Goal: Transaction & Acquisition: Purchase product/service

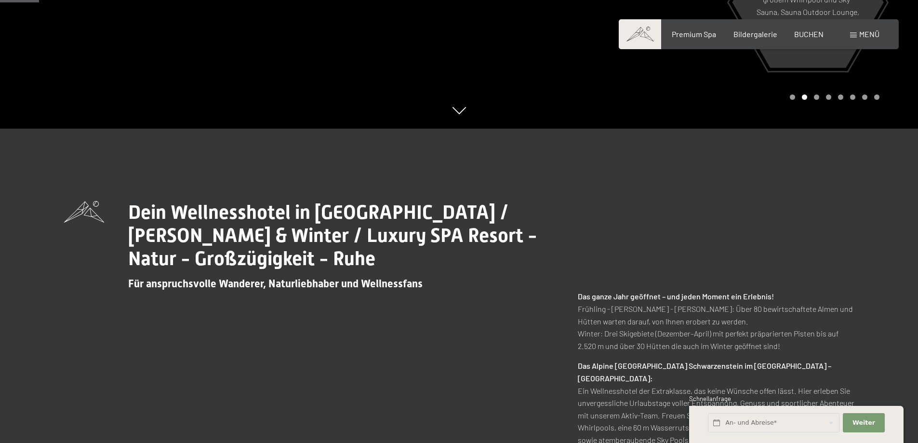
scroll to position [366, 0]
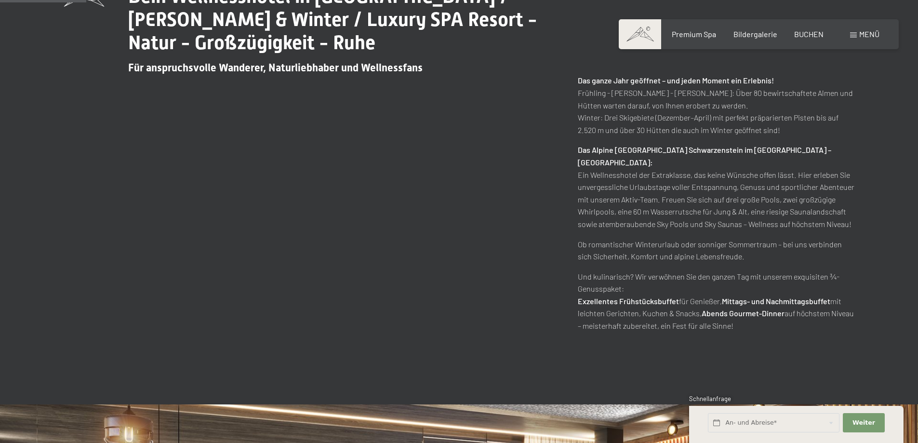
click at [235, 240] on div "Dein Wellnesshotel in Südtirol / Sommer & Winter / Luxury SPA Resort - Natur - …" at bounding box center [459, 158] width 790 height 347
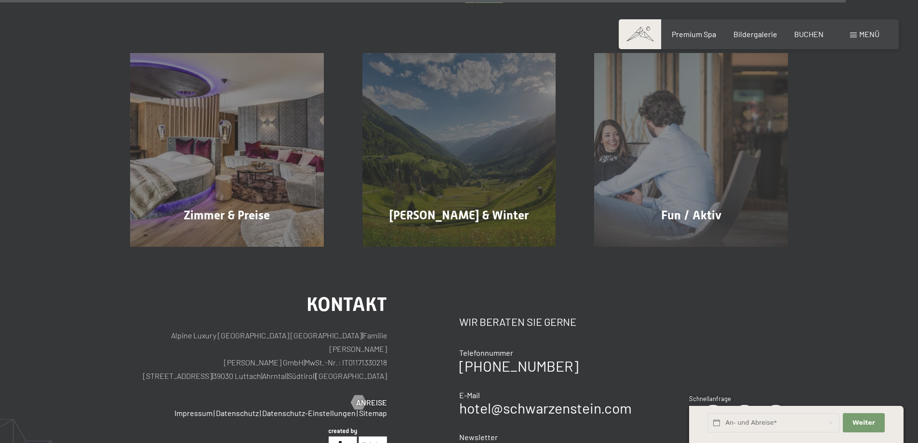
scroll to position [4523, 0]
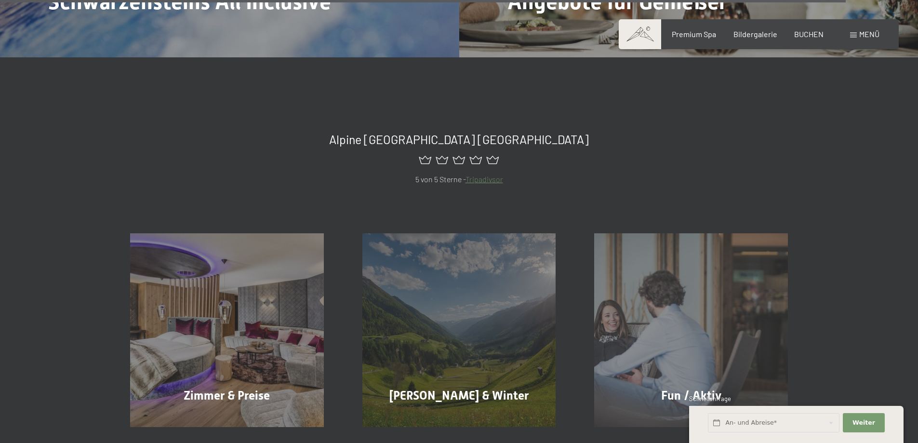
click at [856, 34] on span at bounding box center [853, 35] width 7 height 5
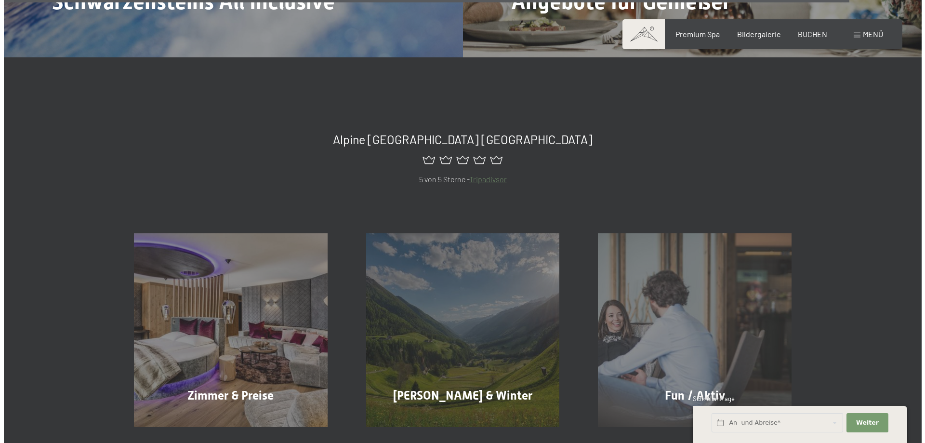
scroll to position [4541, 0]
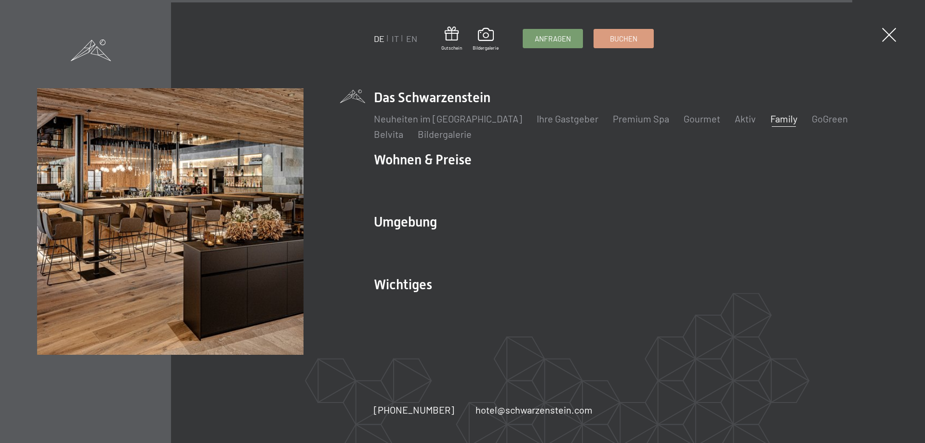
click at [770, 120] on link "Family" at bounding box center [783, 119] width 27 height 12
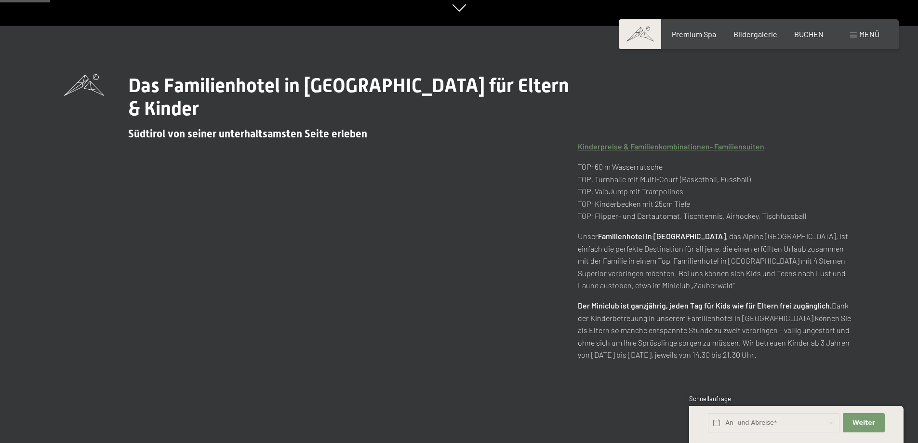
scroll to position [434, 0]
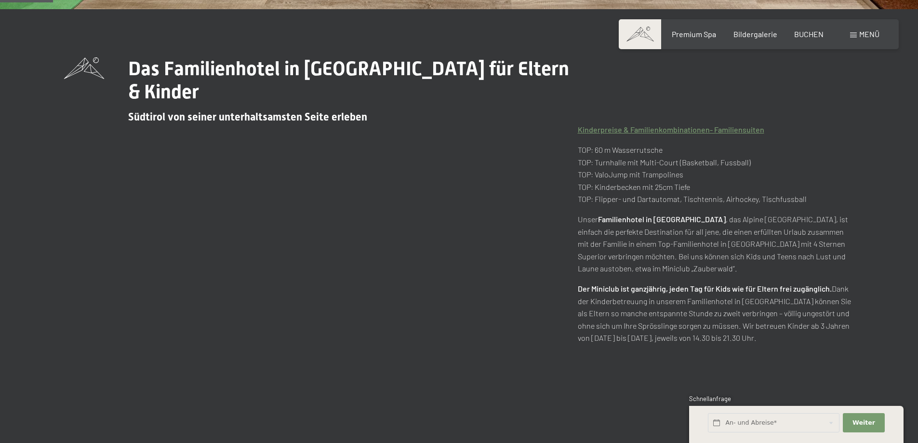
click at [376, 261] on div "Das Familienhotel in [GEOGRAPHIC_DATA] für Eltern & Kinder Südtirol von seiner …" at bounding box center [459, 210] width 790 height 306
click at [426, 254] on span "Einwilligung Marketing*" at bounding box center [406, 250] width 79 height 10
click at [362, 254] on input "Einwilligung Marketing*" at bounding box center [357, 250] width 10 height 10
checkbox input "false"
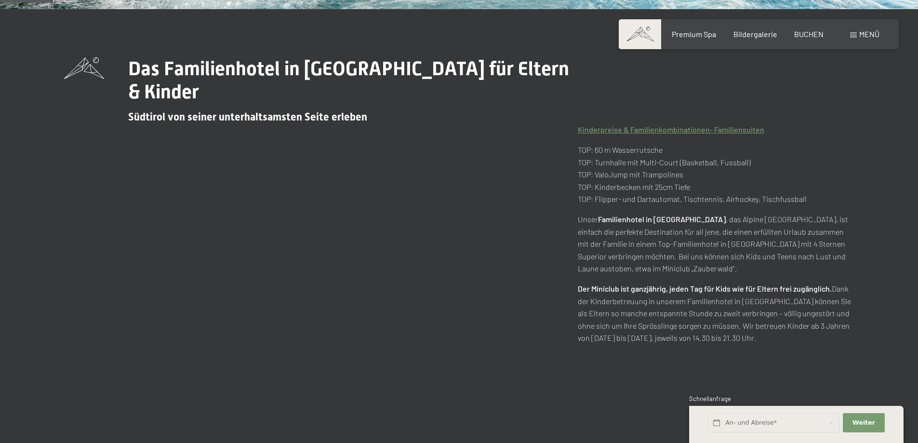
click at [424, 241] on div "Das Familienhotel in Südtirol für Eltern & Kinder Südtirol von seiner unterhalt…" at bounding box center [459, 210] width 790 height 306
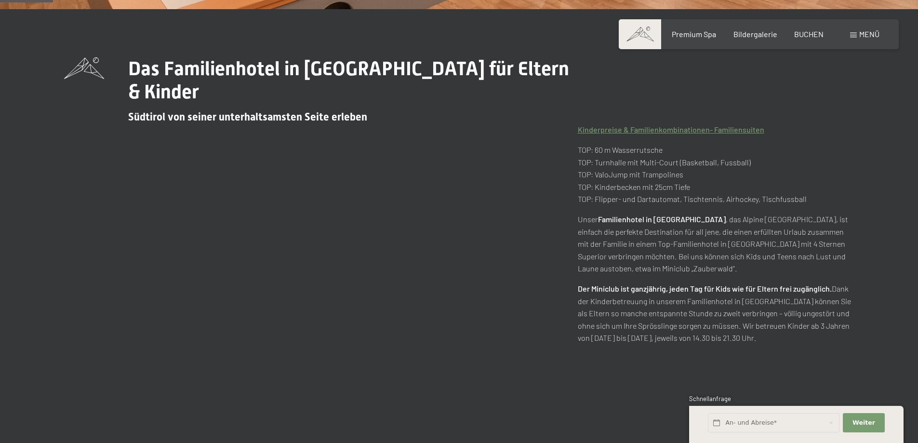
click at [424, 241] on div "Das Familienhotel in Südtirol für Eltern & Kinder Südtirol von seiner unterhalt…" at bounding box center [459, 210] width 790 height 306
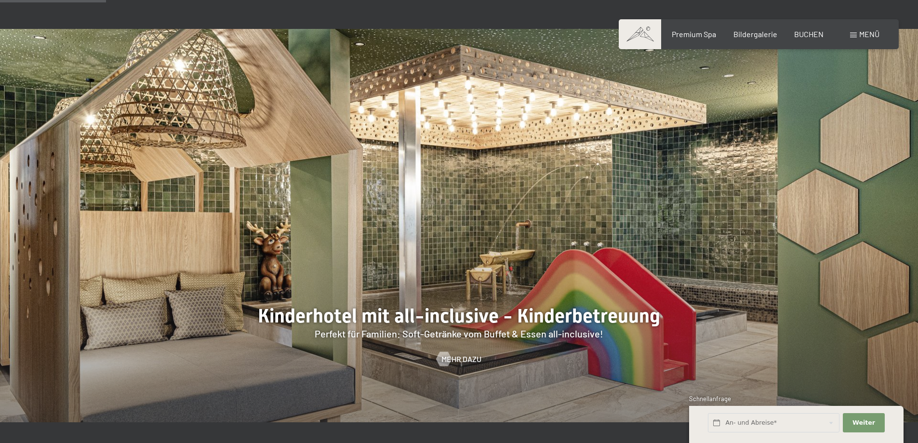
scroll to position [867, 0]
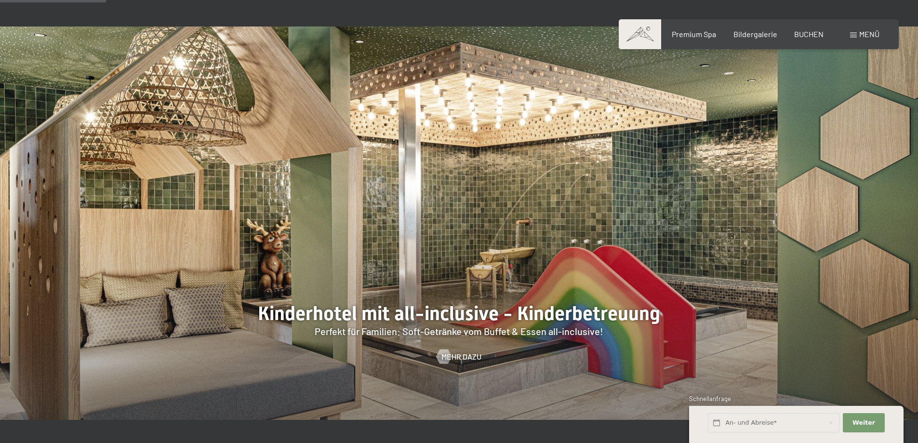
click at [460, 221] on div at bounding box center [459, 222] width 918 height 393
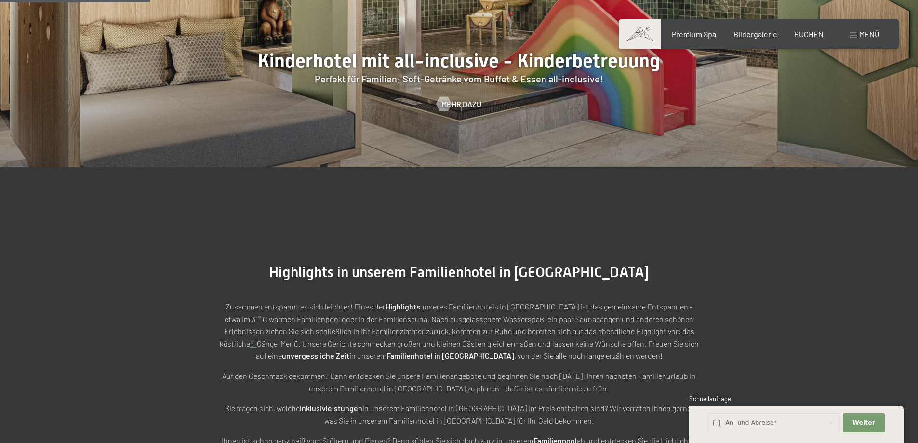
scroll to position [1253, 0]
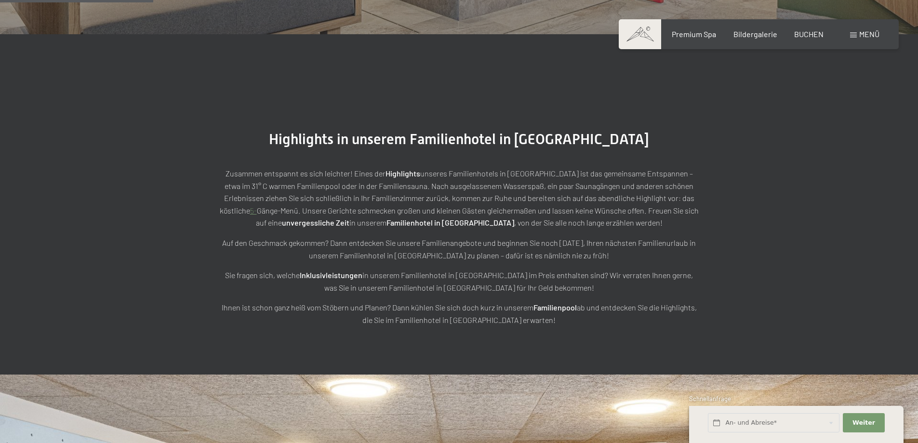
click at [463, 148] on div "Zusammen entspannt es sich leichter! Eines der Highlights unseres Familienhotel…" at bounding box center [459, 237] width 482 height 178
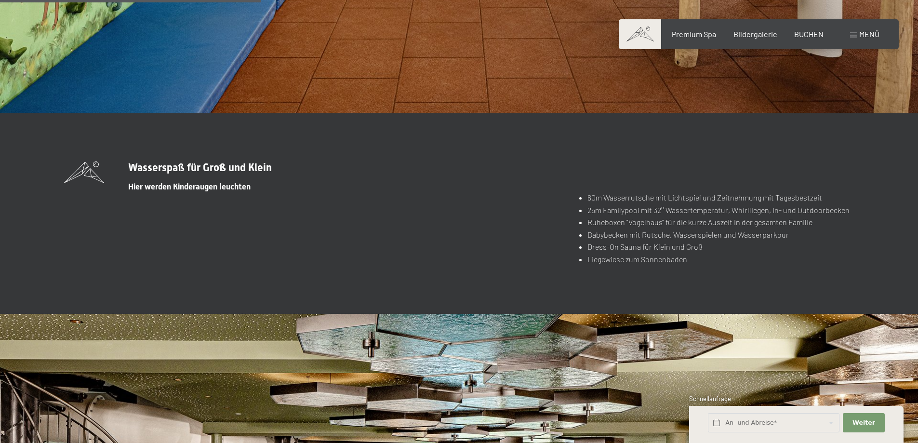
scroll to position [2168, 0]
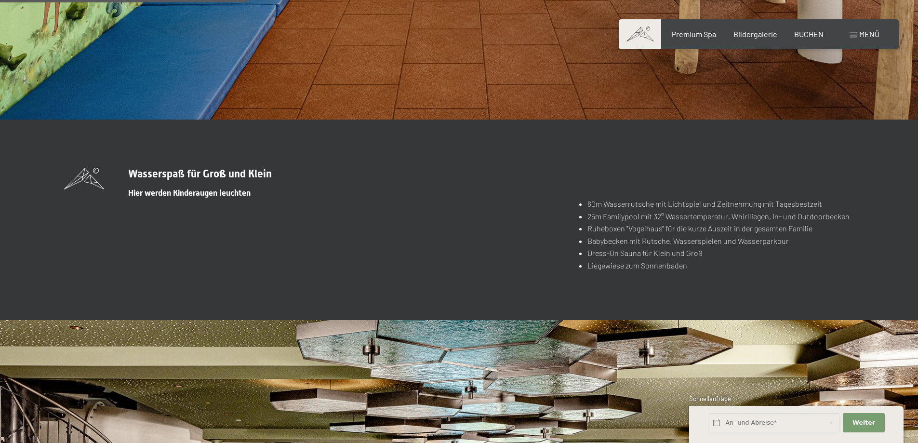
click at [463, 130] on section "Wasserspaß für Groß und Klein Hier werden Kinderaugen leuchten 60m Wasserrutsch…" at bounding box center [459, 219] width 918 height 200
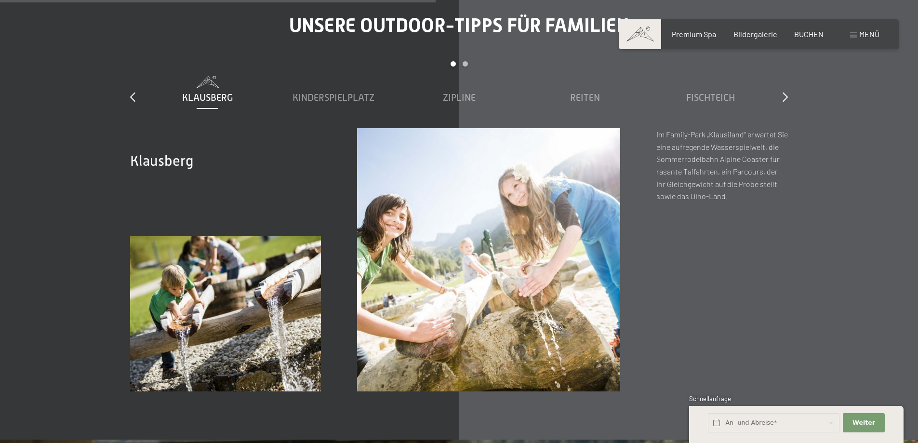
scroll to position [3565, 0]
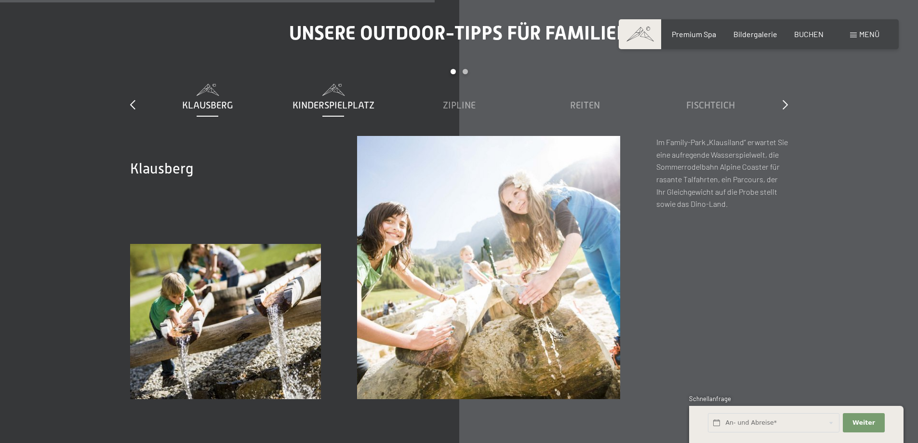
click at [309, 100] on span "Kinderspielplatz" at bounding box center [333, 105] width 82 height 11
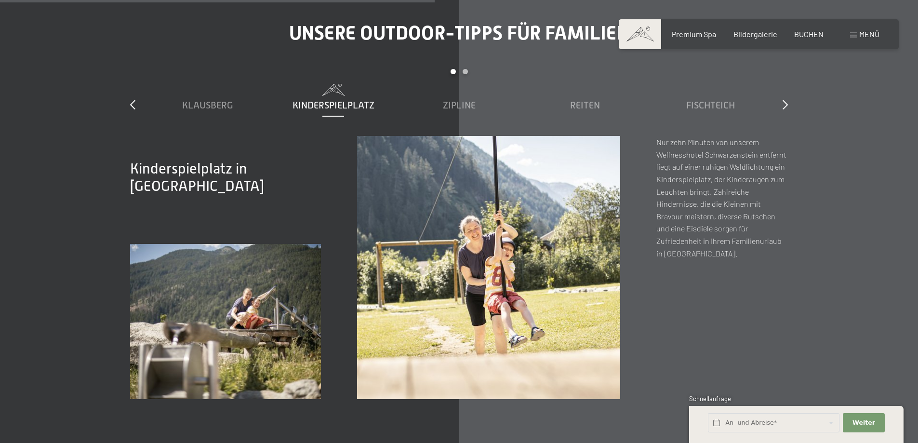
click at [267, 160] on h2 "Kinderspielplatz in Luttach" at bounding box center [206, 177] width 153 height 35
click at [461, 100] on span "Zipline" at bounding box center [459, 105] width 33 height 11
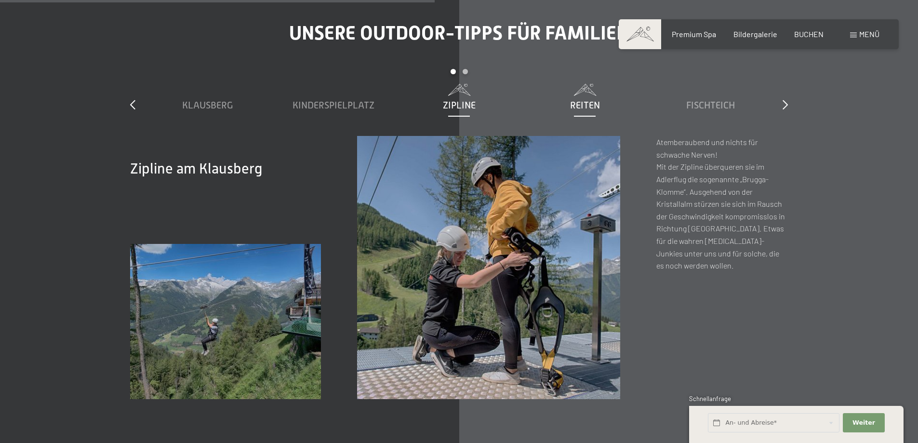
click at [582, 100] on span "Reiten" at bounding box center [585, 105] width 30 height 11
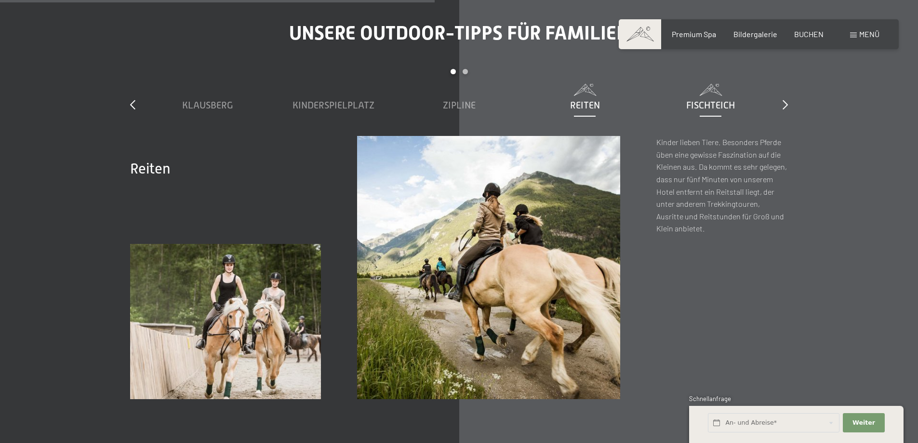
click at [704, 100] on span "Fischteich" at bounding box center [710, 105] width 49 height 11
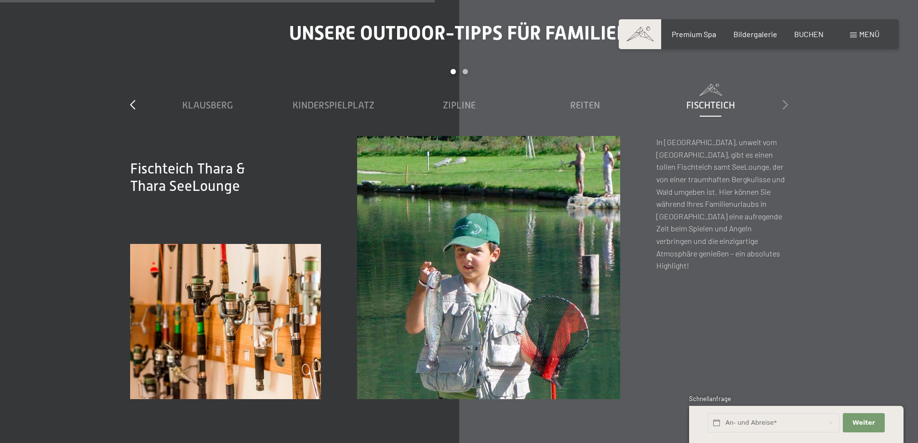
click at [785, 100] on icon at bounding box center [784, 105] width 5 height 10
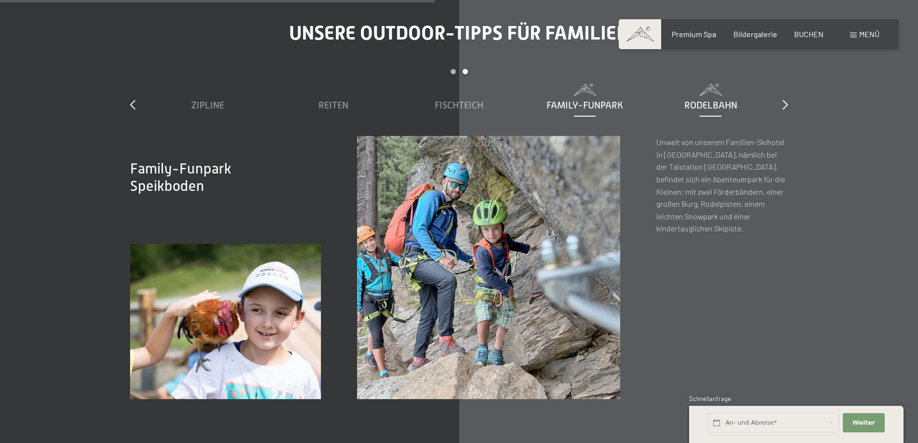
click at [714, 100] on span "Rodelbahn" at bounding box center [710, 105] width 53 height 11
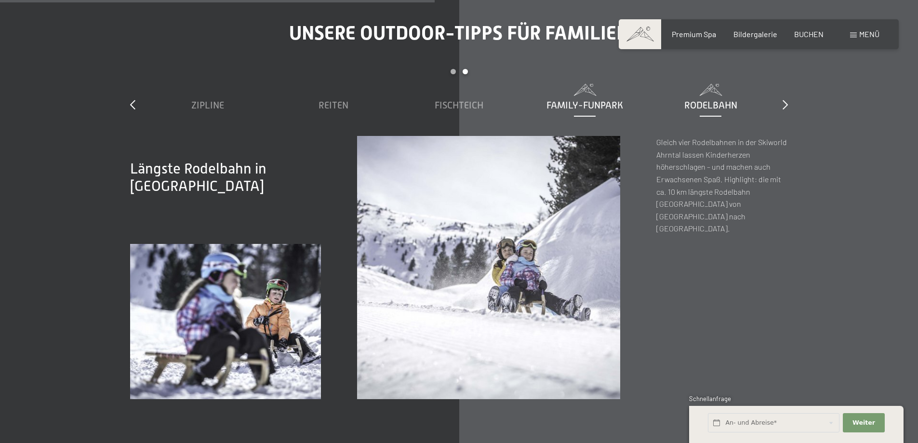
click at [571, 100] on span "Family-Funpark" at bounding box center [584, 105] width 77 height 11
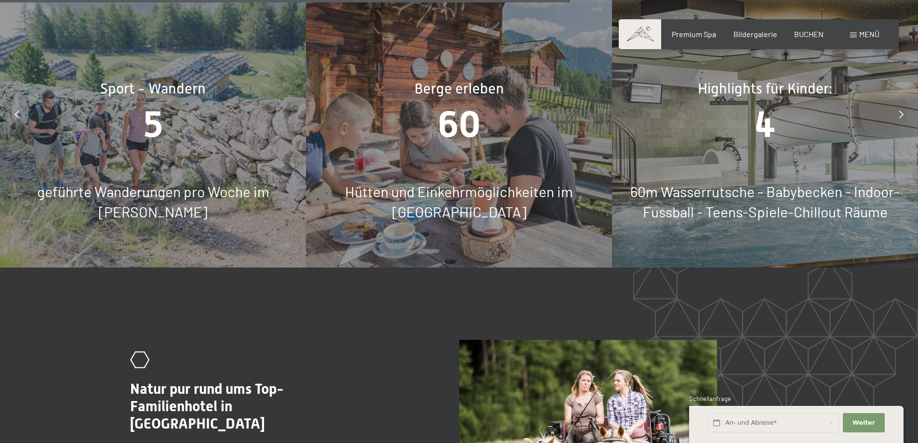
scroll to position [4432, 0]
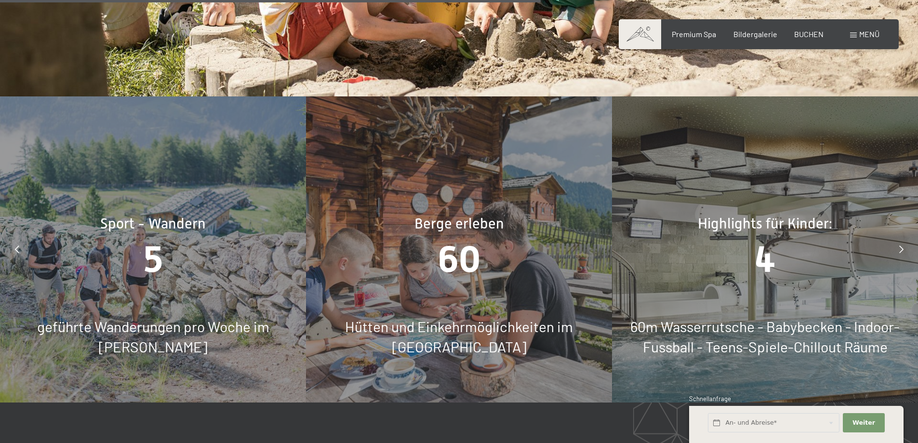
click at [758, 238] on span "4" at bounding box center [764, 259] width 21 height 42
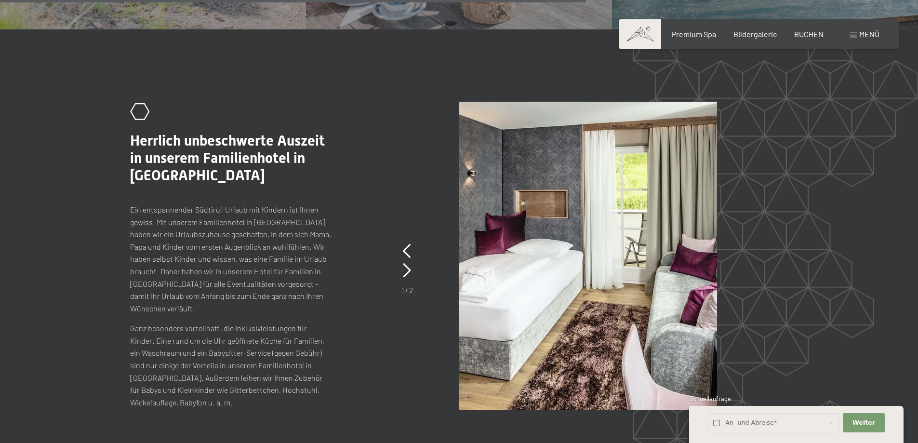
scroll to position [4818, 0]
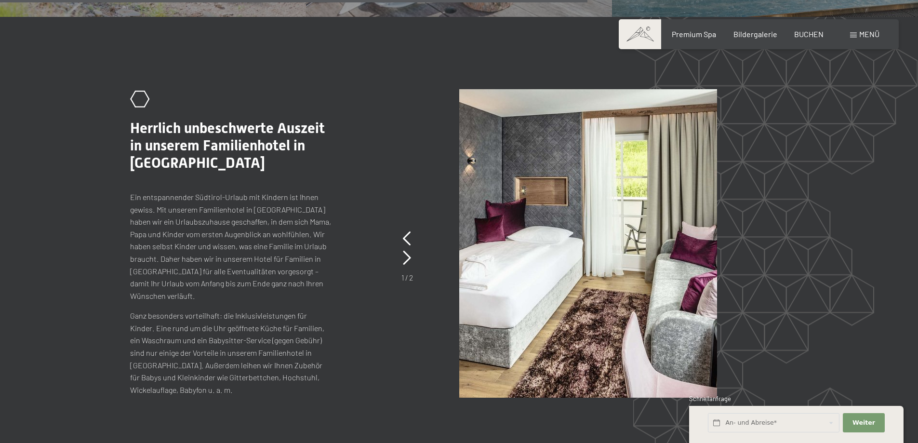
click at [162, 130] on span "Herrlich unbeschwerte Auszeit in unserem Familienhotel in Südtirol" at bounding box center [227, 145] width 195 height 52
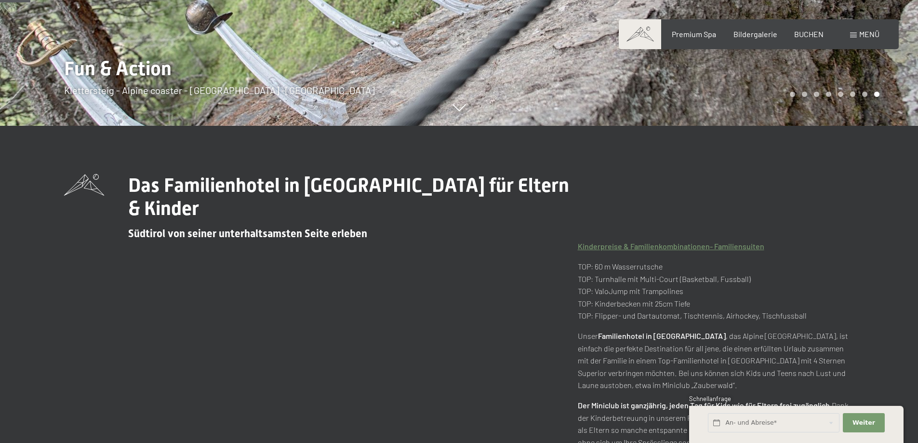
scroll to position [241, 0]
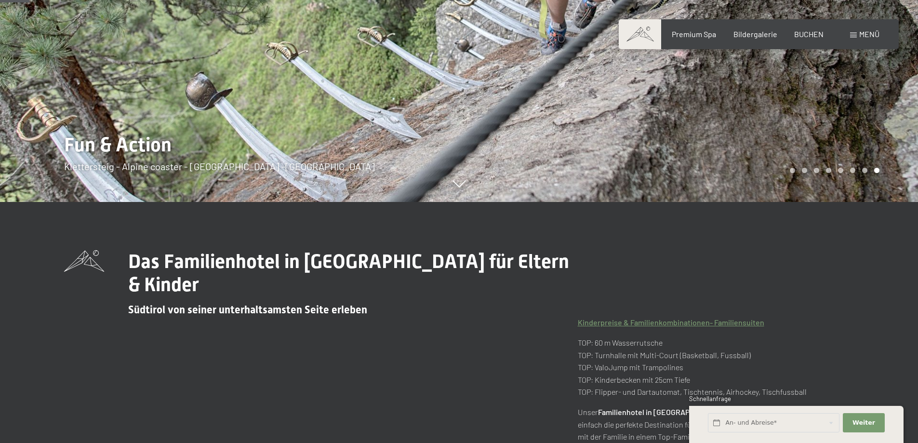
click at [630, 317] on link "Kinderpreise & Familienkombinationen- Familiensuiten" at bounding box center [671, 321] width 186 height 9
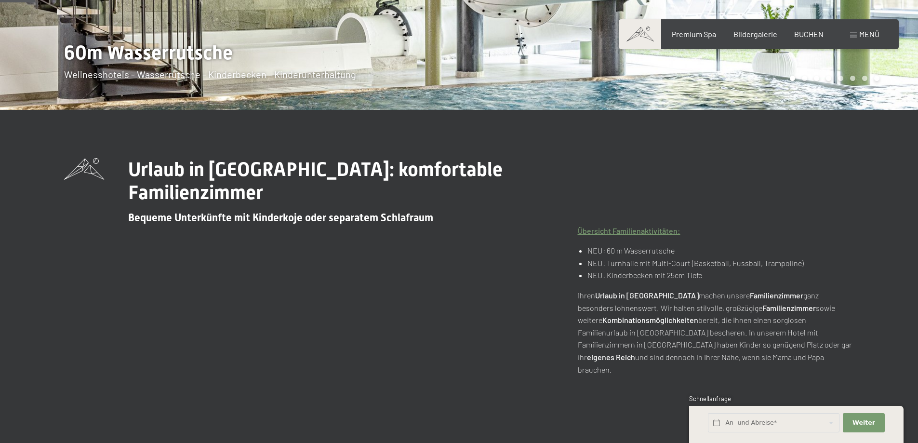
scroll to position [241, 0]
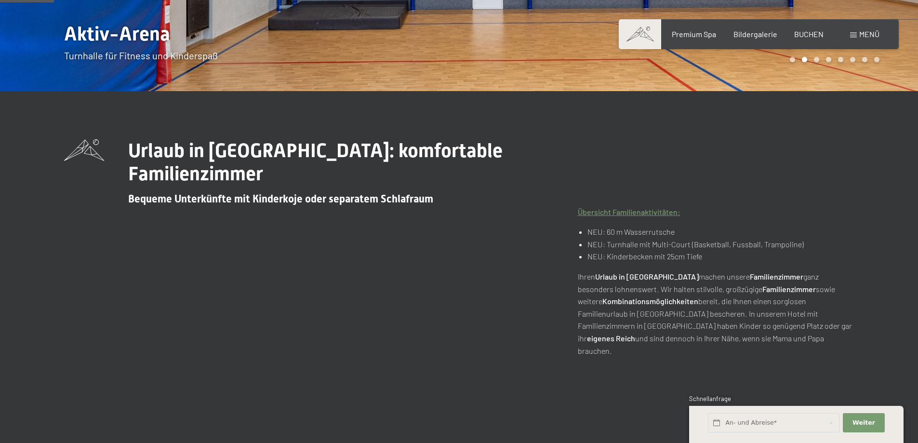
click at [42, 184] on div "Urlaub in Südtirol: komfortable Familienzimmer Bequeme Unterkünfte mit Kinderko…" at bounding box center [459, 247] width 862 height 217
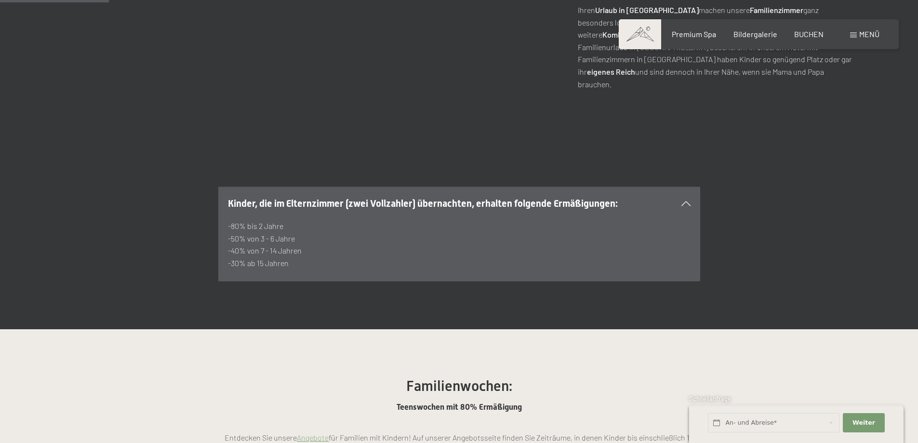
scroll to position [530, 0]
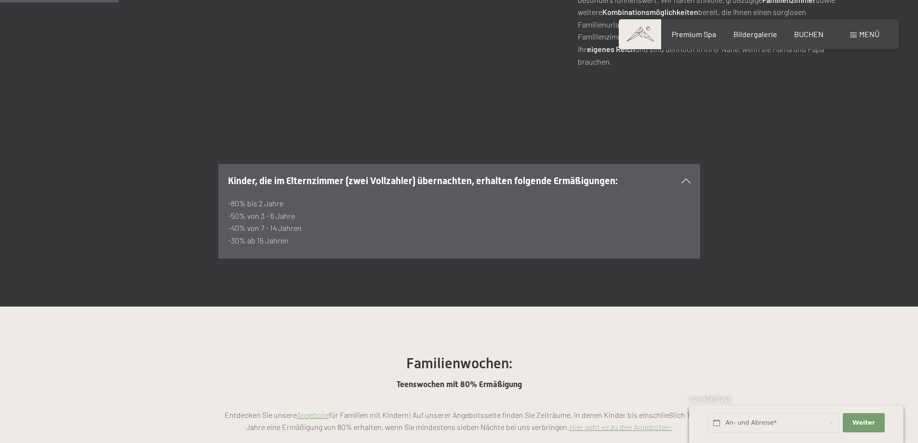
click at [51, 183] on div "Kinder, die im Elternzimmer (zwei Vollzahler) übernachten, erhalten folgende Er…" at bounding box center [459, 211] width 918 height 95
drag, startPoint x: 282, startPoint y: 168, endPoint x: 225, endPoint y: 169, distance: 56.9
click at [226, 169] on section "Kinder, die im Elternzimmer (zwei Vollzahler) übernachten, erhalten folgende Er…" at bounding box center [459, 211] width 482 height 95
click at [225, 169] on section "Kinder, die im Elternzimmer (zwei Vollzahler) übernachten, erhalten folgende Er…" at bounding box center [459, 211] width 482 height 95
click at [168, 169] on div "Kinder, die im Elternzimmer (zwei Vollzahler) übernachten, erhalten folgende Er…" at bounding box center [459, 211] width 658 height 95
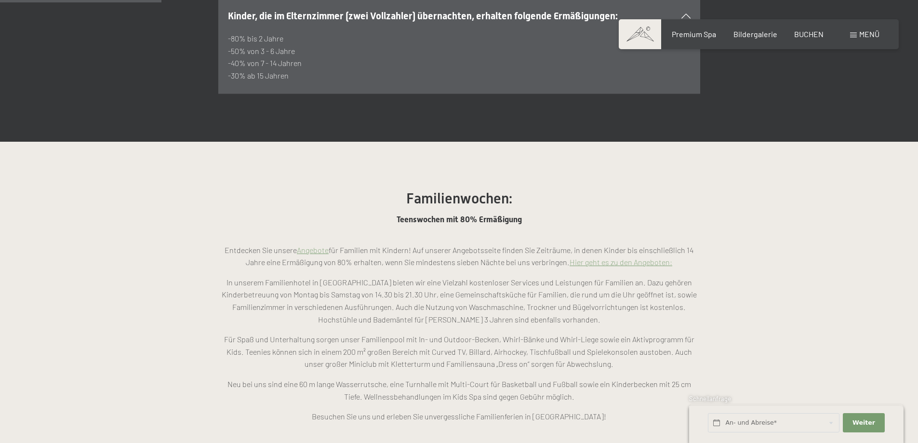
scroll to position [723, 0]
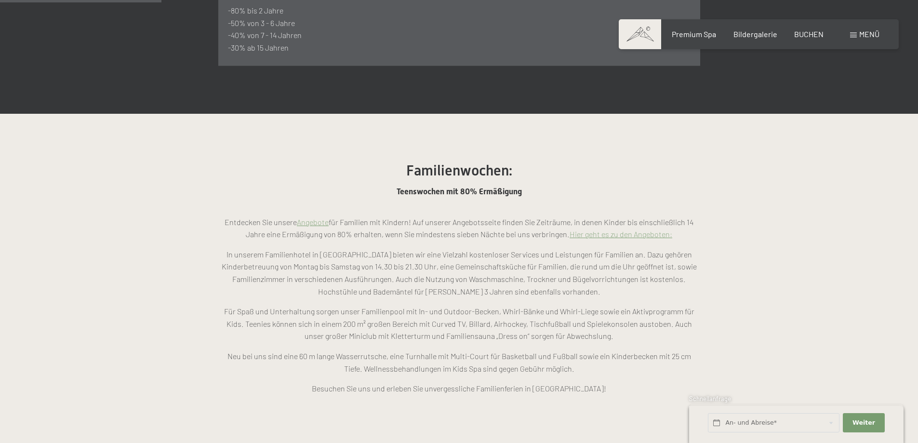
click at [140, 179] on section "Familienwochen: Teenswochen mit 80% Ermäßigung Entdecken Sie unsere Angebote fü…" at bounding box center [459, 282] width 918 height 337
click at [156, 174] on section "Familienwochen: Teenswochen mit 80% Ermäßigung Entdecken Sie unsere Angebote fü…" at bounding box center [459, 282] width 918 height 337
click at [167, 171] on section "Familienwochen: Teenswochen mit 80% Ermäßigung Entdecken Sie unsere Angebote fü…" at bounding box center [459, 282] width 918 height 337
click at [151, 197] on section "Familienwochen: Teenswochen mit 80% Ermäßigung Entdecken Sie unsere Angebote fü…" at bounding box center [459, 282] width 918 height 337
click at [146, 211] on section "Familienwochen: Teenswochen mit 80% Ermäßigung Entdecken Sie unsere Angebote fü…" at bounding box center [459, 282] width 918 height 337
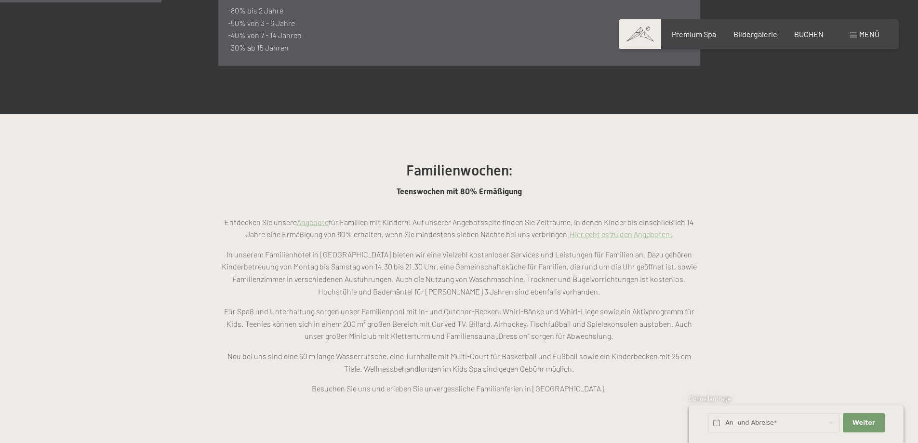
click at [149, 211] on section "Familienwochen: Teenswochen mit 80% Ermäßigung Entdecken Sie unsere Angebote fü…" at bounding box center [459, 282] width 918 height 337
click at [158, 205] on section "Familienwochen: Teenswochen mit 80% Ermäßigung Entdecken Sie unsere Angebote fü…" at bounding box center [459, 282] width 918 height 337
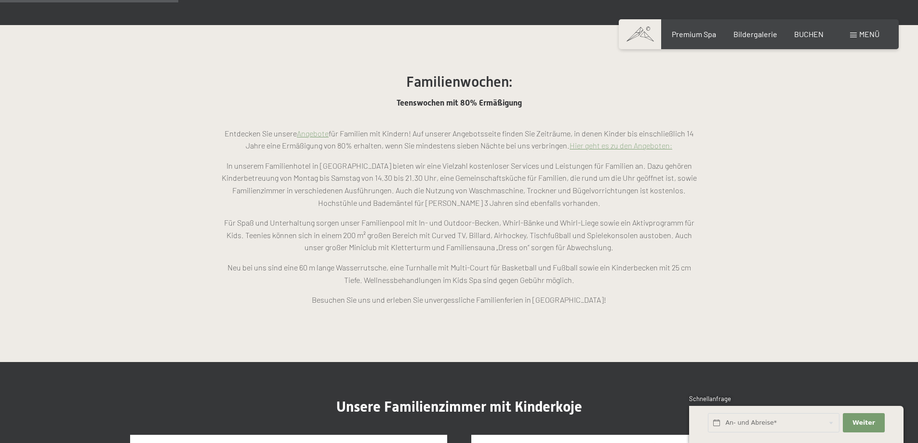
scroll to position [819, 0]
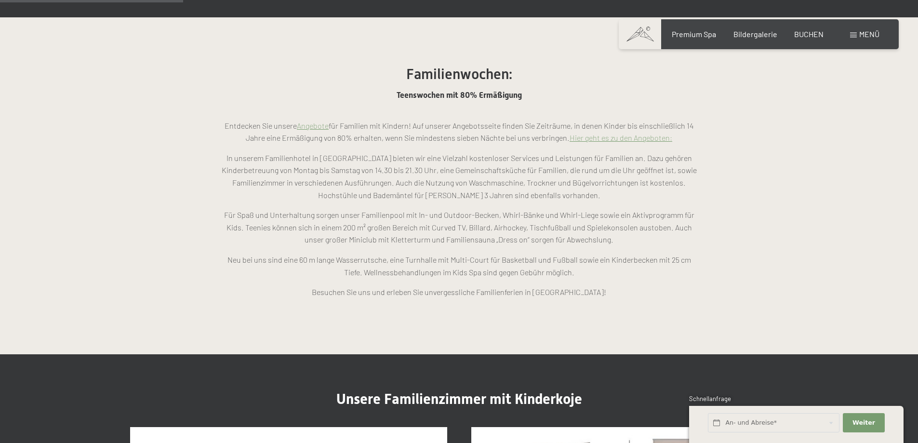
click at [155, 207] on section "Familienwochen: Teenswochen mit 80% Ermäßigung Entdecken Sie unsere Angebote fü…" at bounding box center [459, 185] width 918 height 337
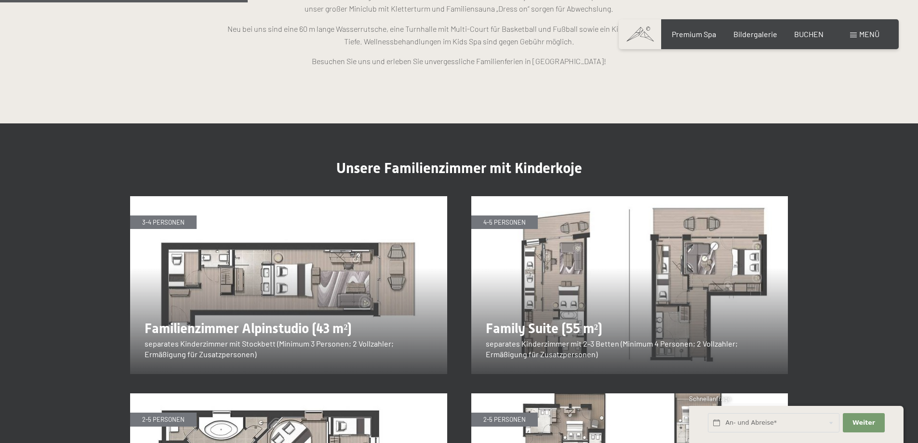
scroll to position [1108, 0]
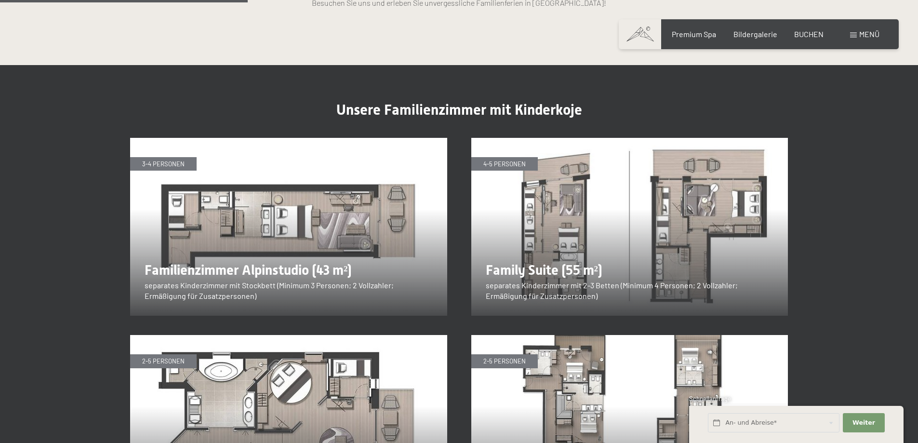
click at [63, 223] on section "Unsere Familienzimmer mit Kinderkoje 3-4 Personen Familienzimmer Alpinstudio (4…" at bounding box center [459, 307] width 918 height 484
click at [73, 219] on section "Unsere Familienzimmer mit Kinderkoje 3-4 Personen Familienzimmer Alpinstudio (4…" at bounding box center [459, 307] width 918 height 484
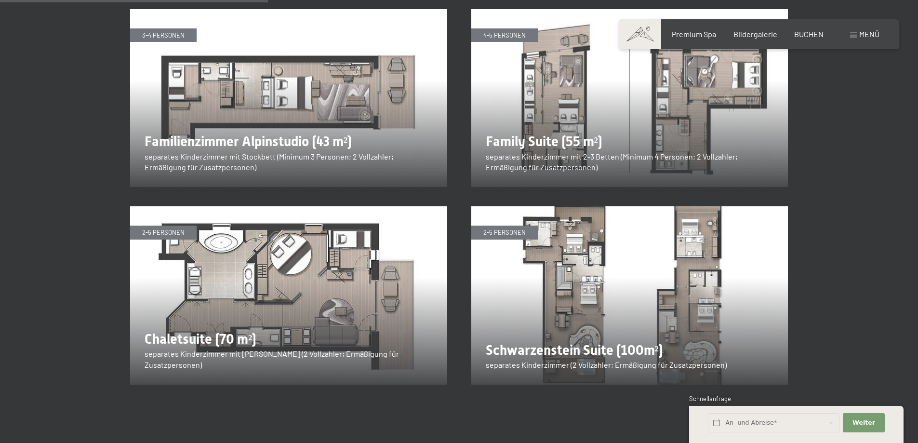
scroll to position [1253, 0]
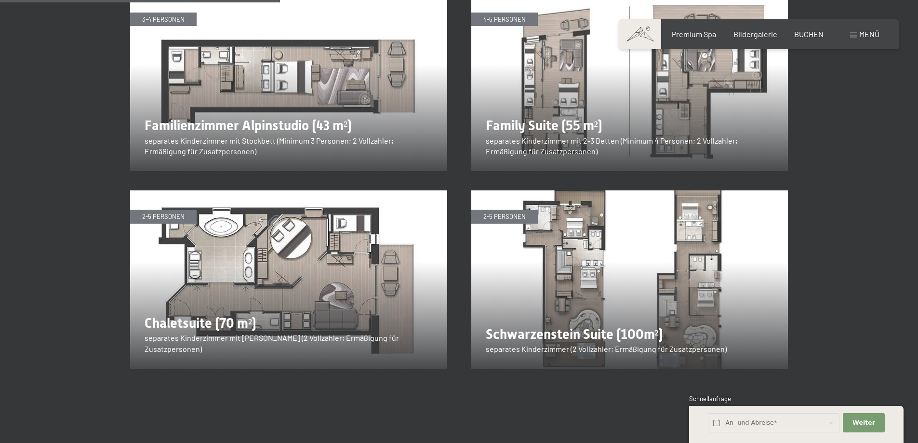
click at [73, 219] on section "Unsere Familienzimmer mit Kinderkoje 3-4 Personen Familienzimmer Alpinstudio (4…" at bounding box center [459, 163] width 918 height 484
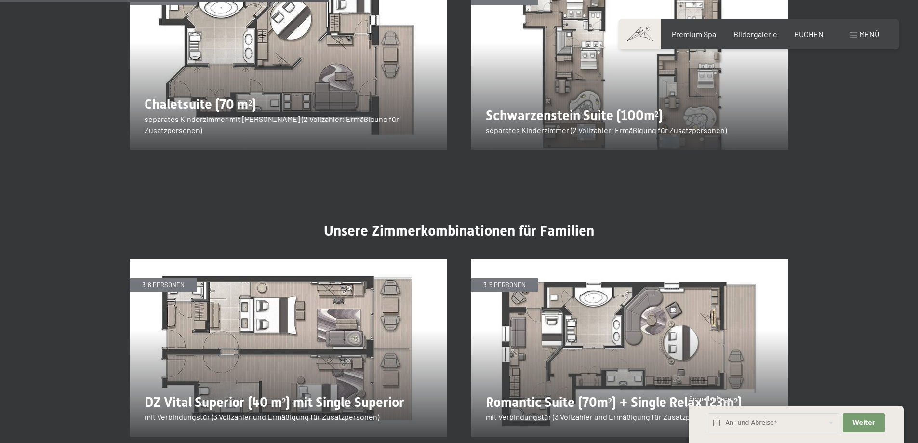
scroll to position [1542, 0]
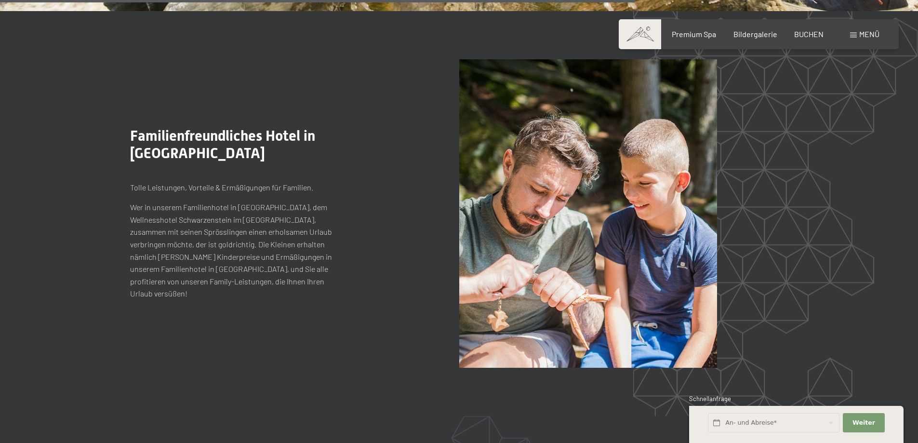
scroll to position [2843, 0]
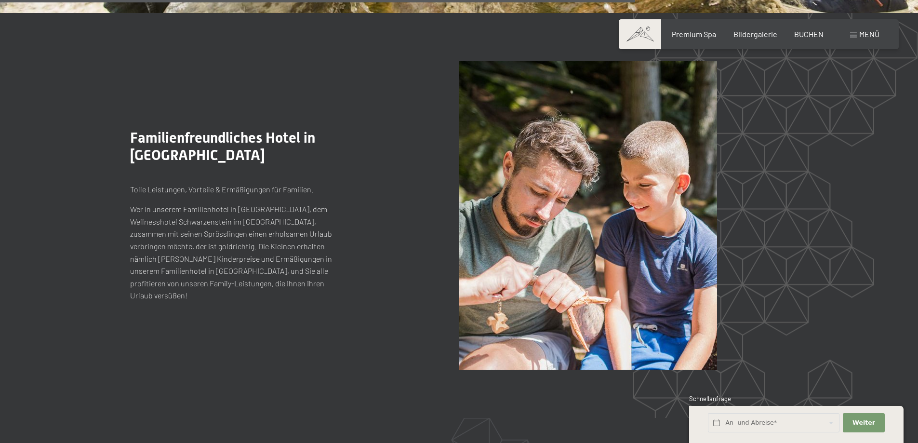
click at [77, 218] on section ".st0{fill:none;stroke:#FFFFFF;stroke-width:2;stroke-linecap:round;stroke-miterl…" at bounding box center [459, 215] width 918 height 405
click at [88, 219] on section ".st0{fill:none;stroke:#FFFFFF;stroke-width:2;stroke-linecap:round;stroke-miterl…" at bounding box center [459, 215] width 918 height 405
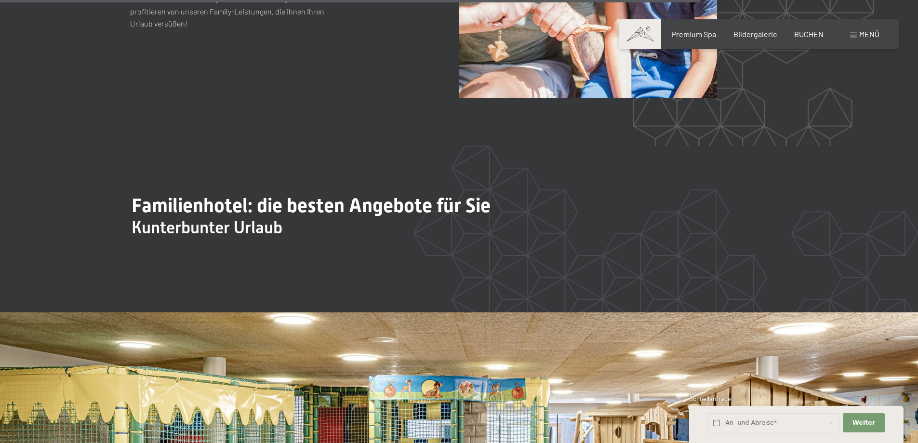
scroll to position [3132, 0]
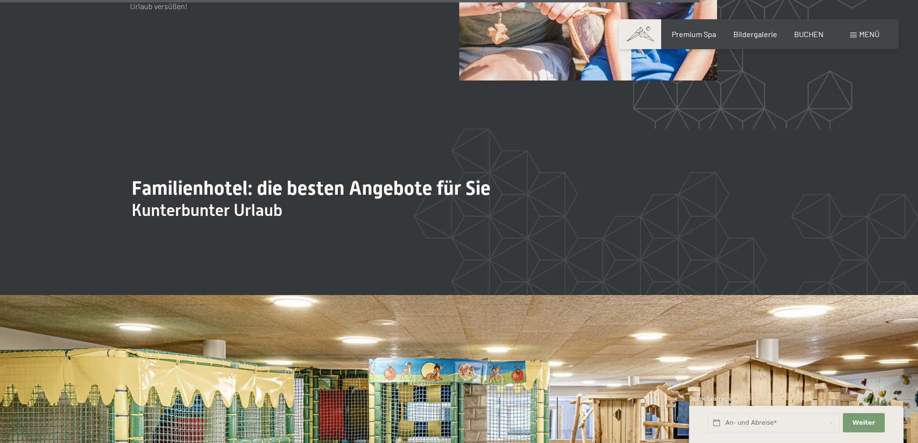
click at [88, 220] on section "Familienhotel: die besten Angebote für Sie Kunterbunter Urlaub /" at bounding box center [459, 212] width 918 height 166
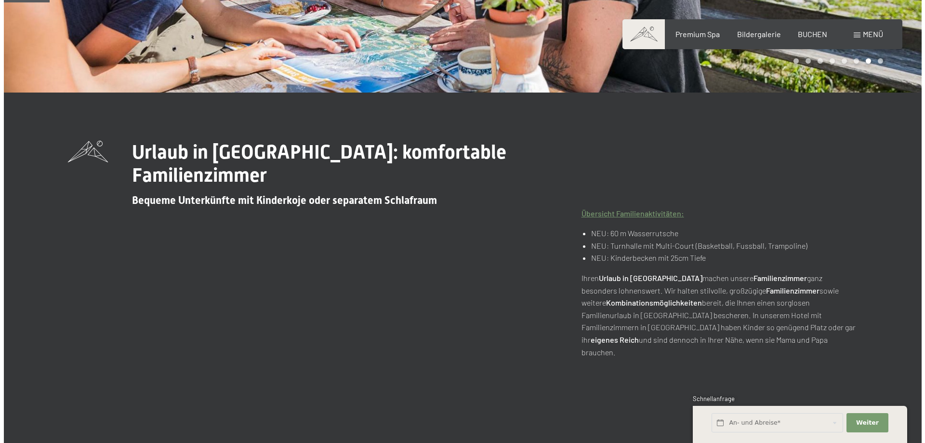
scroll to position [0, 0]
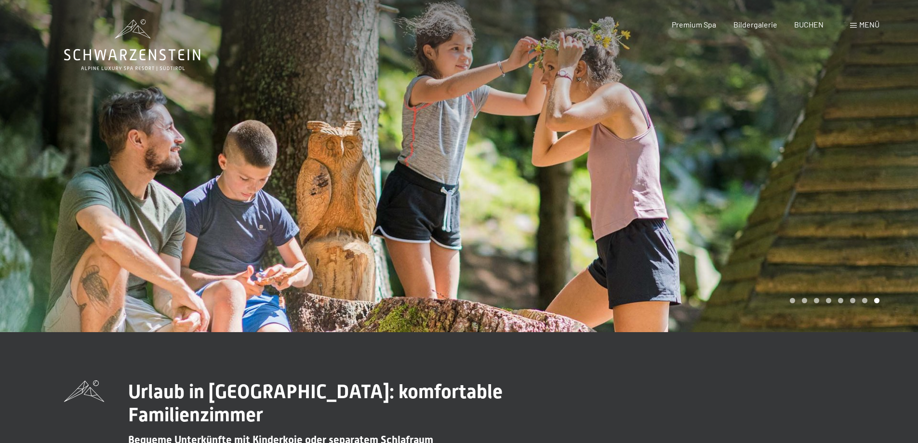
click at [862, 24] on span "Menü" at bounding box center [869, 24] width 20 height 9
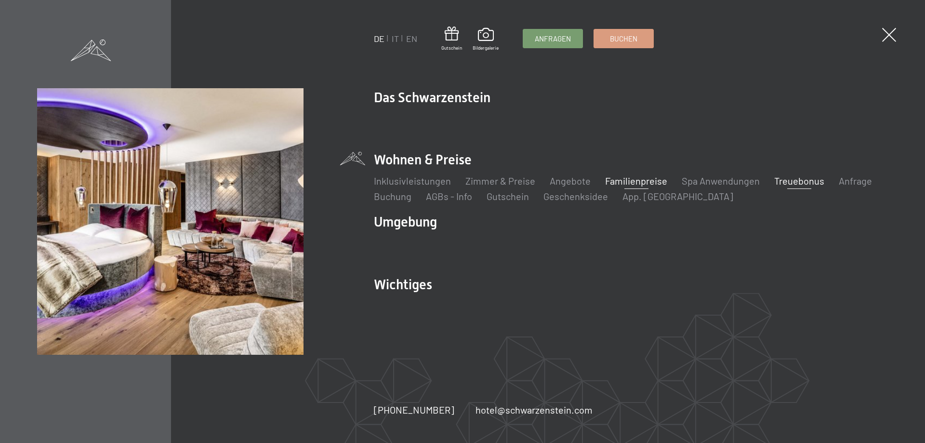
click at [787, 181] on link "Treuebonus" at bounding box center [799, 181] width 50 height 12
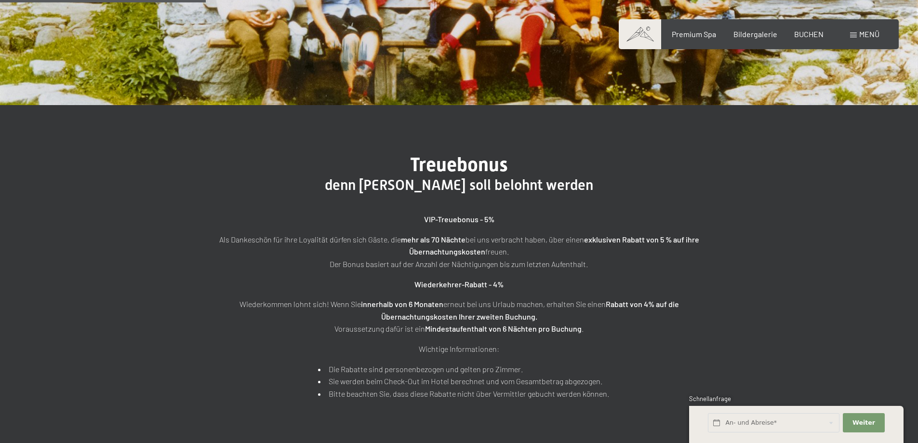
scroll to position [241, 0]
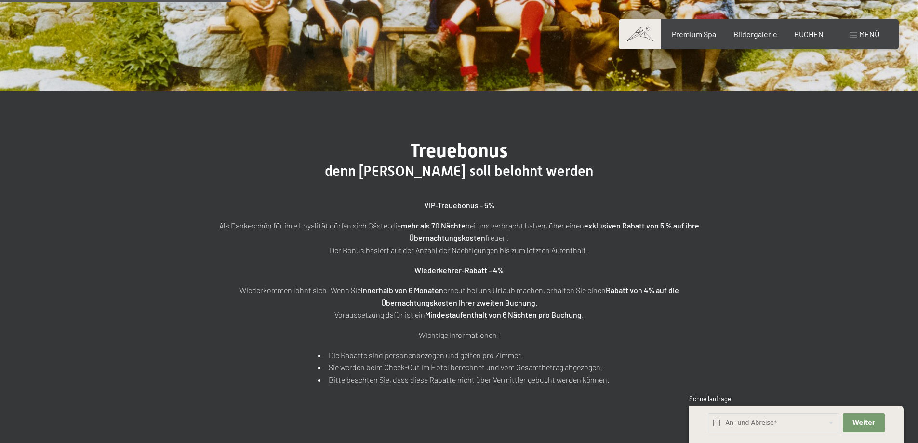
click at [107, 234] on div "Treuebonus denn Treue soll belohnt werden VIP-Treuebonus - 5% Als Dankeschön fü…" at bounding box center [459, 262] width 918 height 343
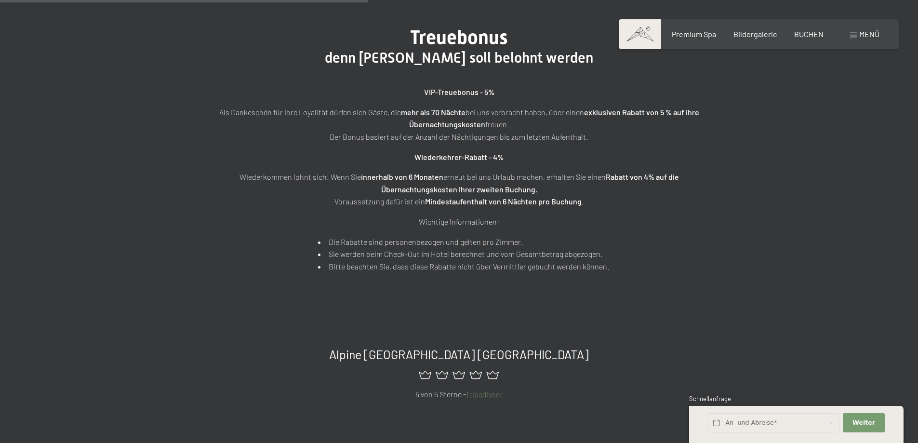
scroll to position [385, 0]
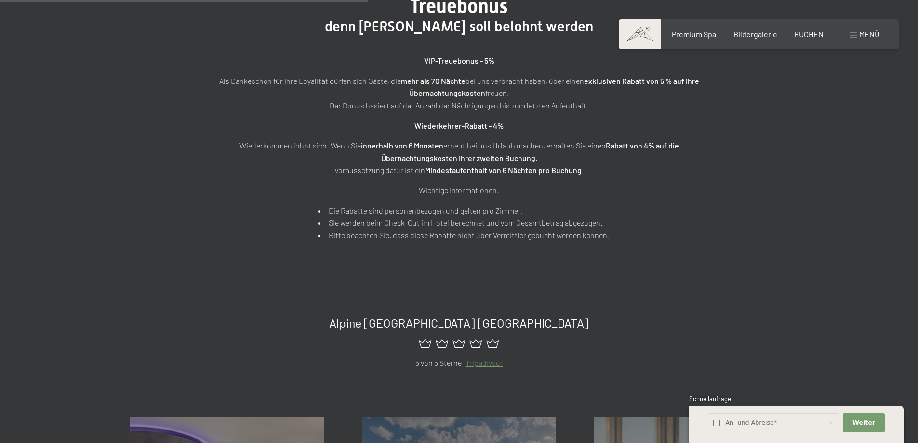
click at [119, 233] on div "Treuebonus denn Treue soll belohnt werden VIP-Treuebonus - 5% Als Dankeschön fü…" at bounding box center [459, 118] width 918 height 343
click at [240, 230] on div "VIP-Treuebonus - 5% Als Dankeschön für ihre Loyalität dürfen sich Gäste, die me…" at bounding box center [459, 147] width 482 height 186
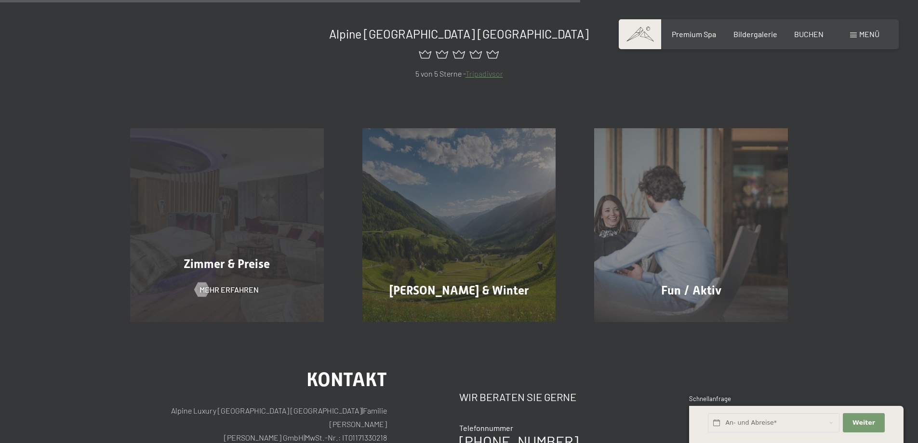
scroll to position [337, 0]
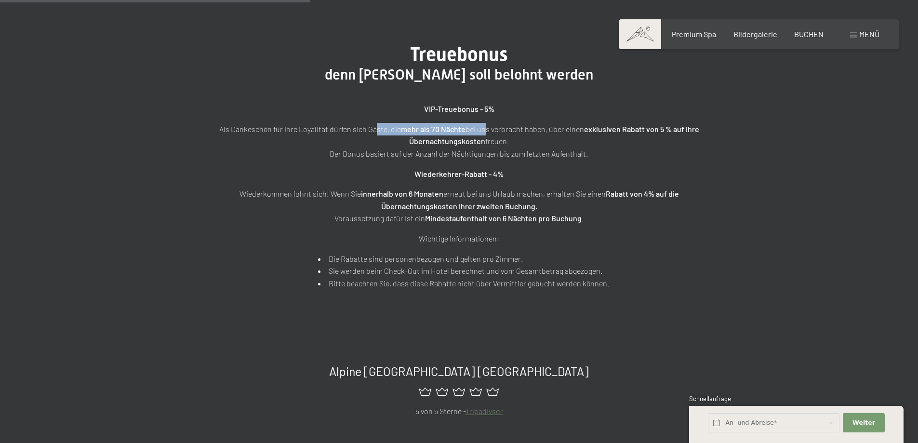
drag, startPoint x: 376, startPoint y: 129, endPoint x: 482, endPoint y: 128, distance: 106.0
click at [482, 128] on p "Als Dankeschön für ihre Loyalität dürfen sich Gäste, die mehr als 70 Nächte bei…" at bounding box center [459, 141] width 482 height 37
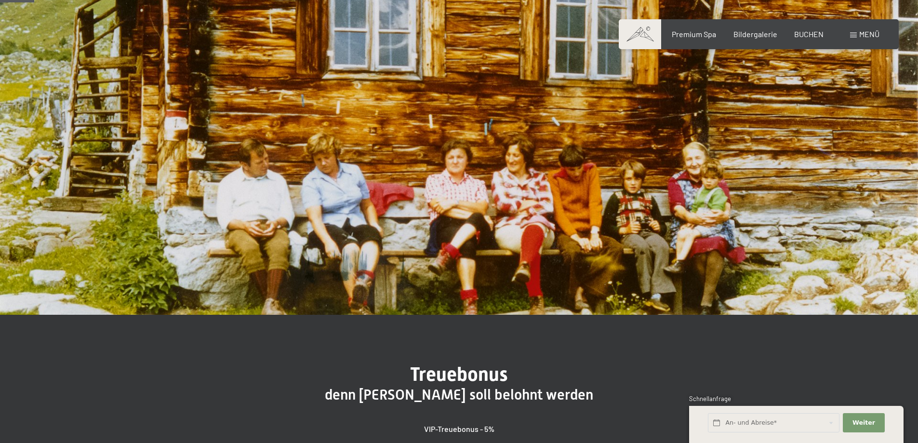
scroll to position [0, 0]
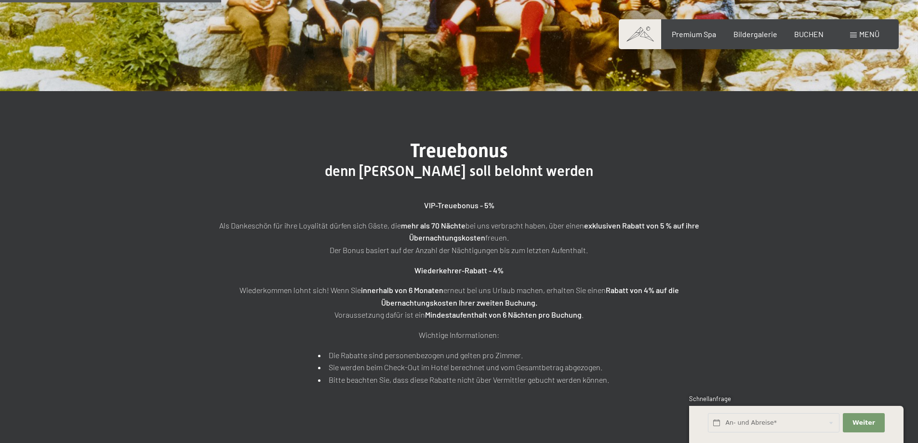
click at [634, 247] on p "Als Dankeschön für ihre Loyalität dürfen sich Gäste, die mehr als 70 Nächte bei…" at bounding box center [459, 237] width 482 height 37
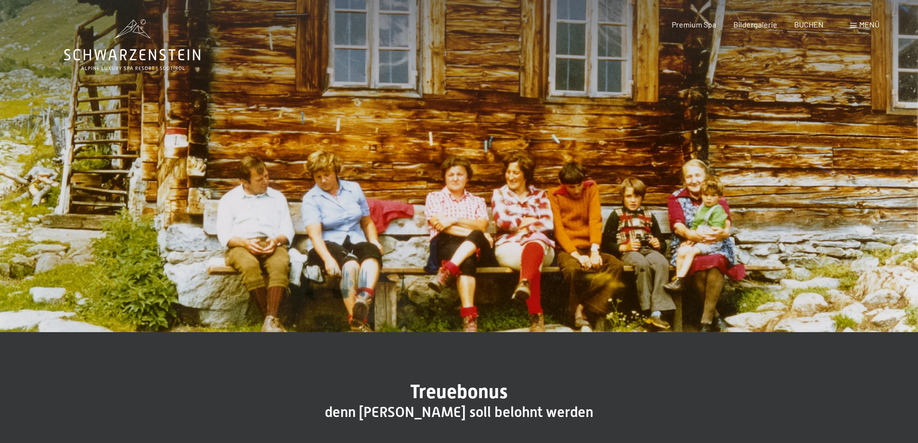
click at [852, 26] on span at bounding box center [853, 25] width 7 height 5
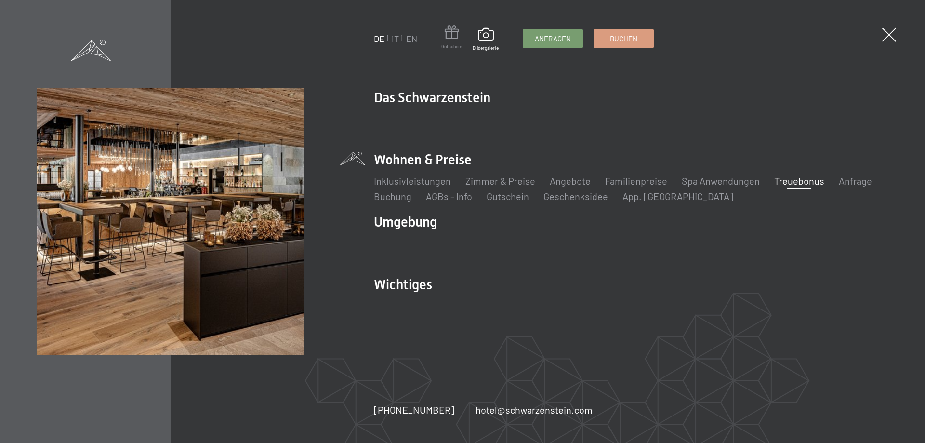
click at [451, 39] on span at bounding box center [451, 34] width 21 height 18
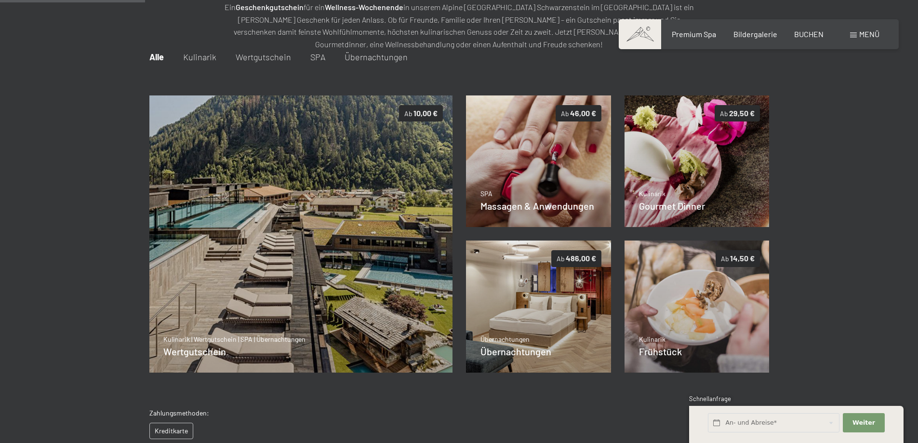
scroll to position [140, 0]
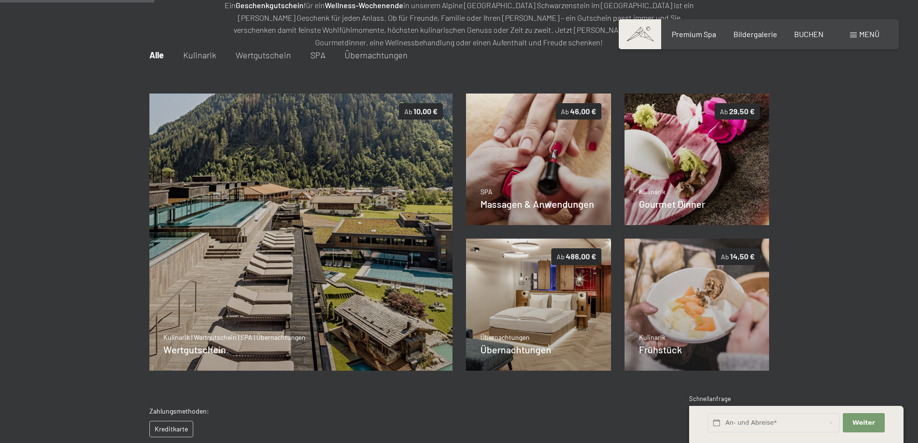
click at [46, 210] on div at bounding box center [459, 247] width 918 height 398
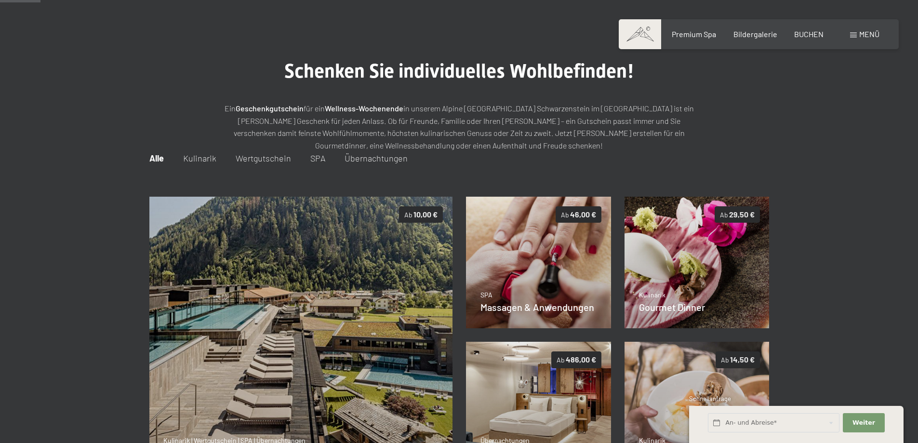
scroll to position [0, 0]
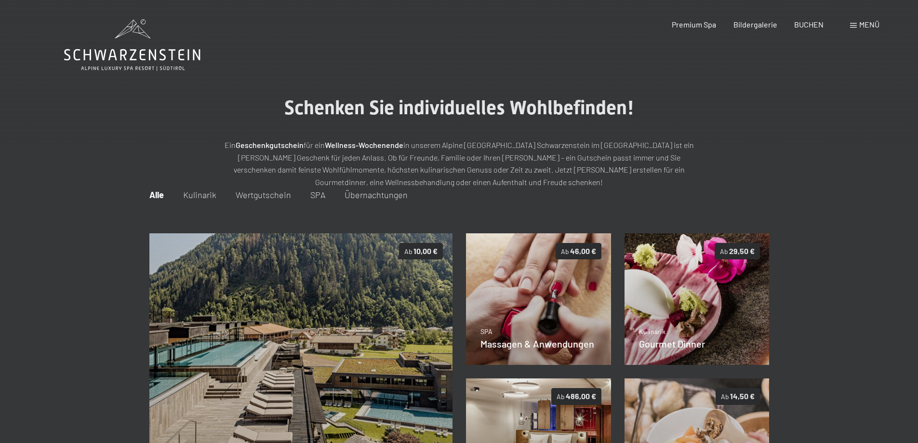
click at [46, 207] on div at bounding box center [459, 387] width 918 height 398
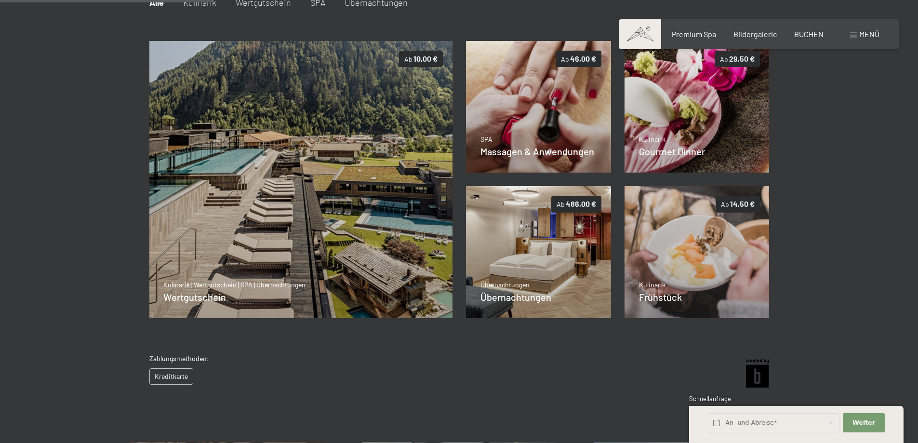
scroll to position [193, 0]
click at [45, 207] on div at bounding box center [459, 194] width 918 height 398
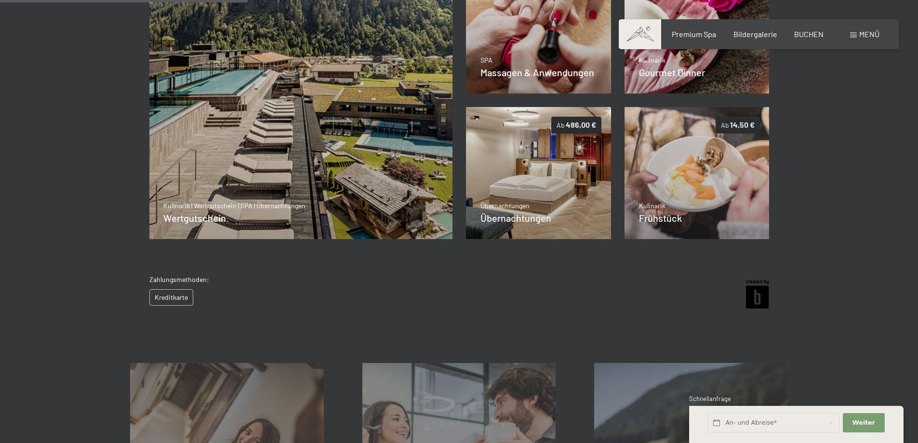
scroll to position [289, 0]
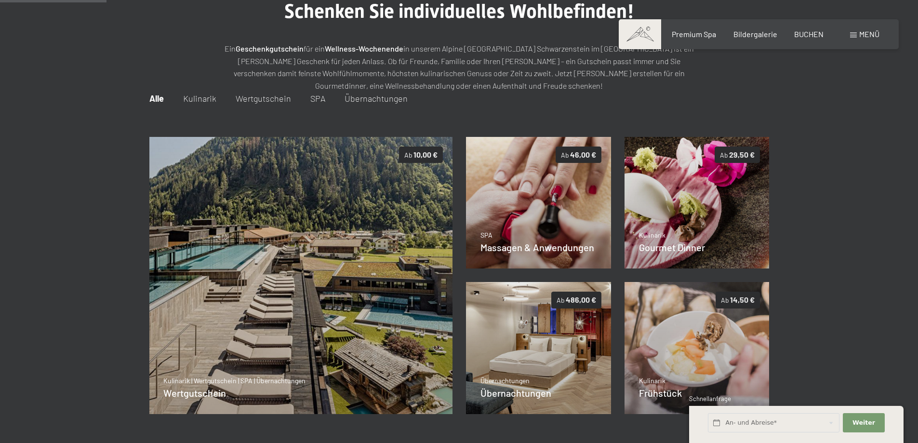
click at [841, 292] on div at bounding box center [459, 291] width 918 height 398
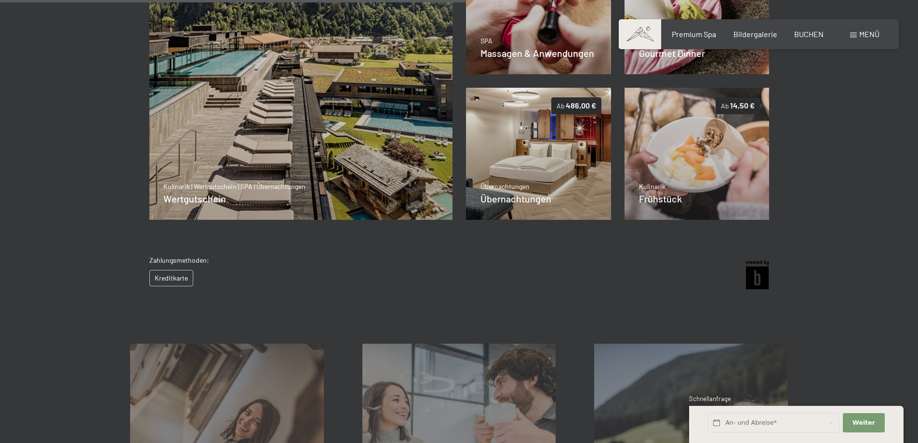
scroll to position [241, 0]
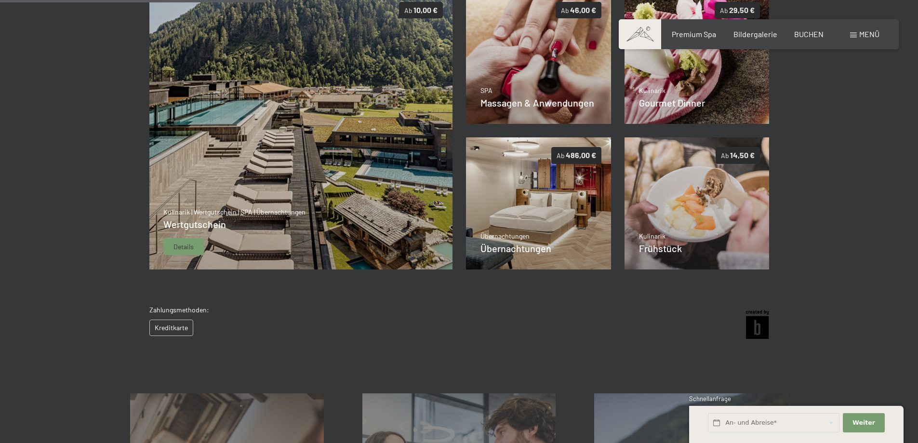
click at [245, 242] on div "Kulinarik | Wertgutschein | SPA | Übernachtungen Wertgutschein Details" at bounding box center [234, 231] width 142 height 48
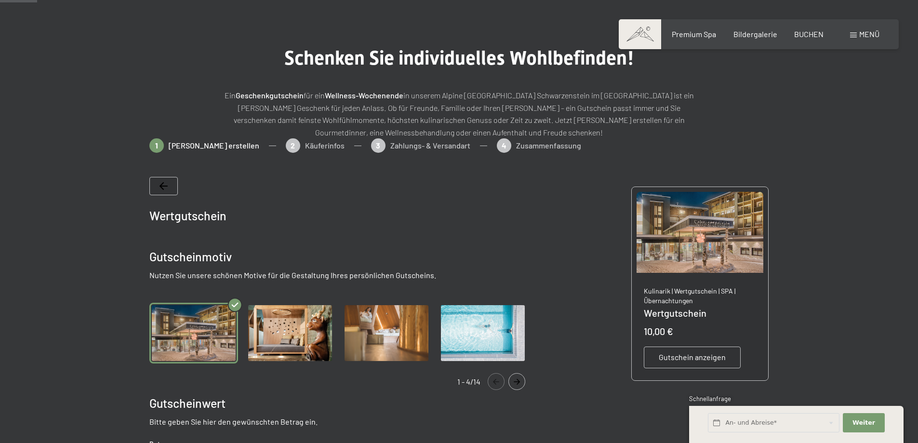
scroll to position [43, 0]
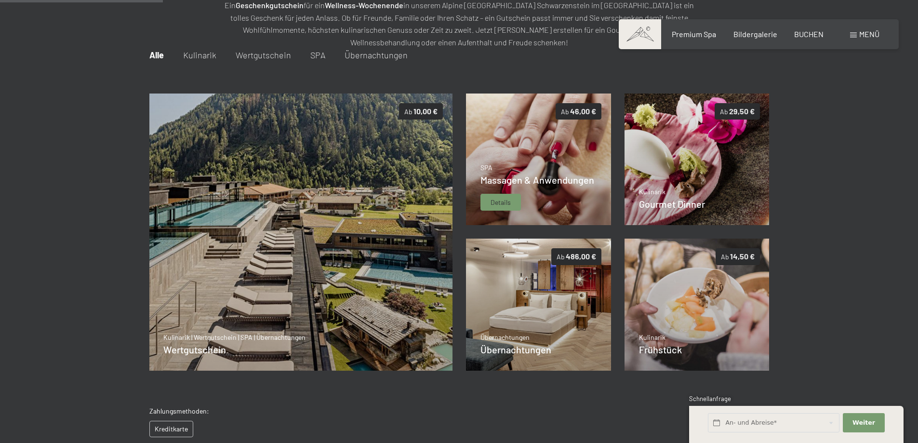
click at [523, 188] on div "SPA Massagen & Anwendungen Details" at bounding box center [537, 187] width 114 height 48
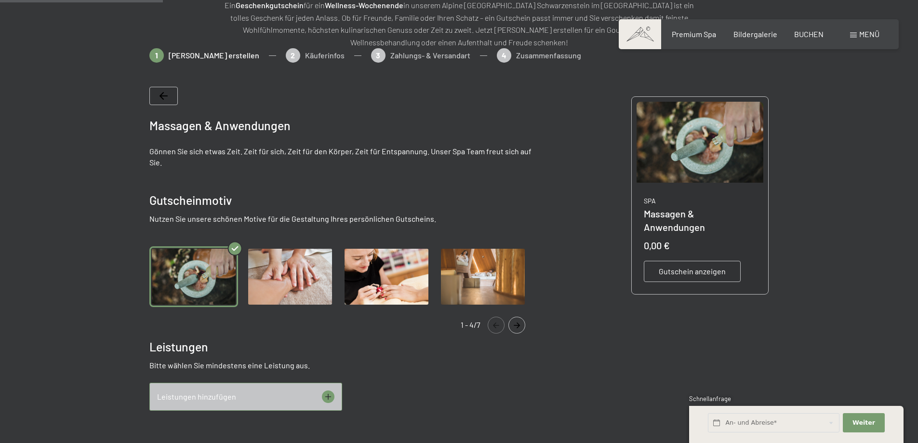
click at [85, 145] on div at bounding box center [459, 414] width 918 height 732
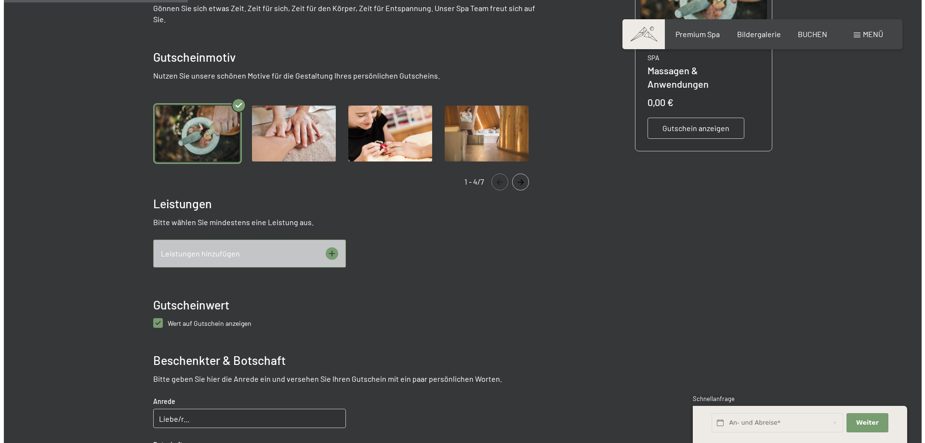
scroll to position [332, 0]
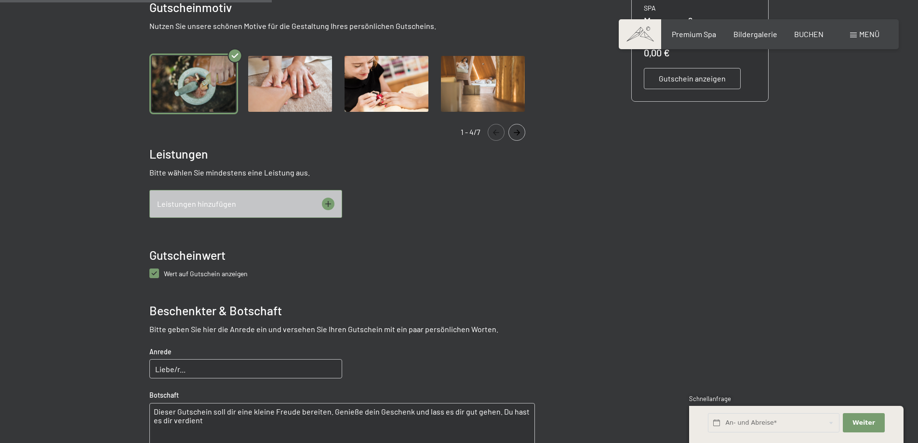
click at [205, 202] on span "Leistungen hinzufügen" at bounding box center [196, 203] width 79 height 11
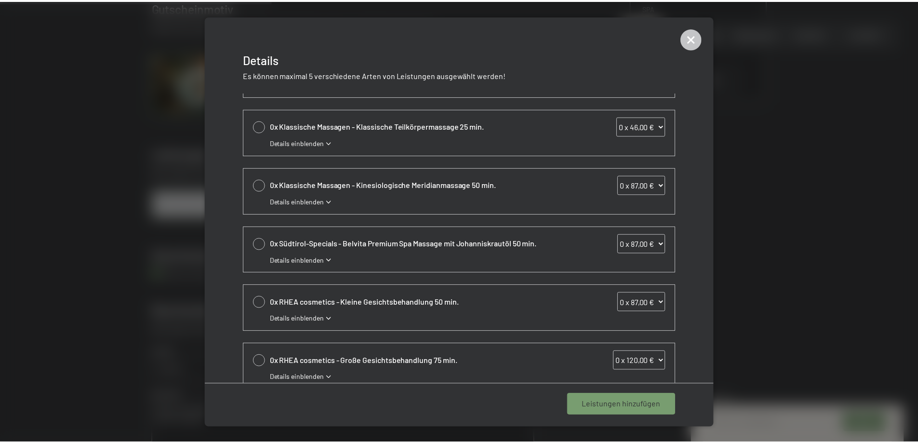
scroll to position [0, 0]
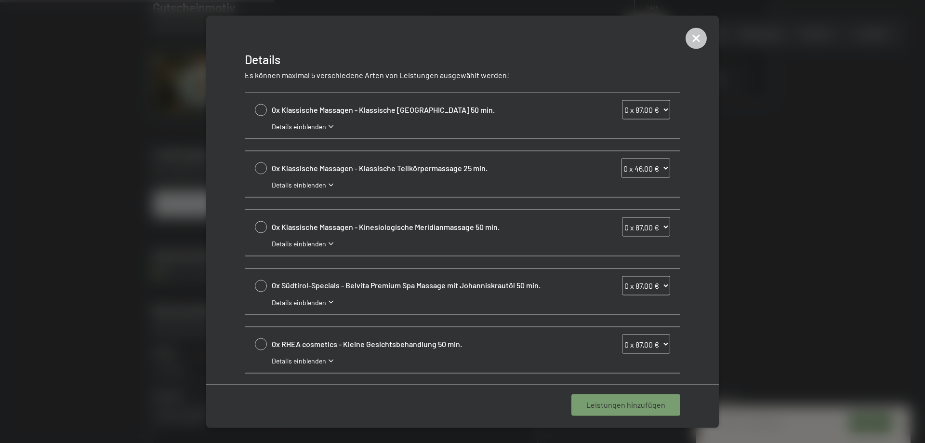
drag, startPoint x: 693, startPoint y: 36, endPoint x: 647, endPoint y: 46, distance: 46.8
click at [693, 36] on icon at bounding box center [696, 37] width 21 height 21
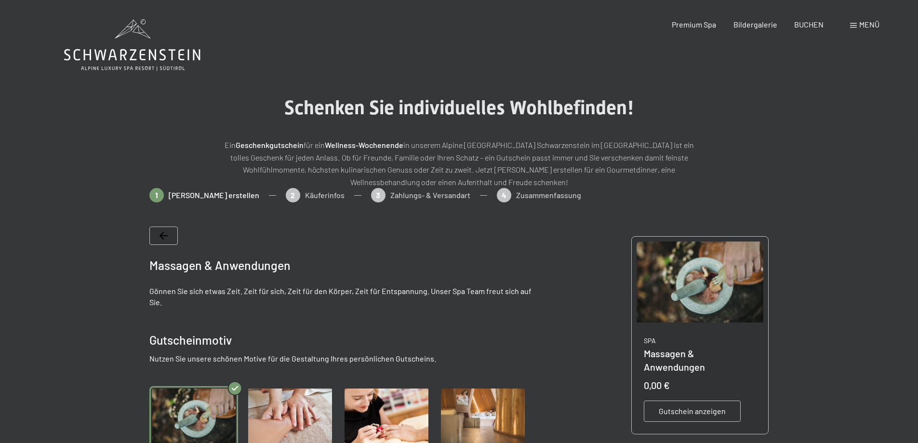
click at [116, 42] on icon at bounding box center [132, 45] width 136 height 52
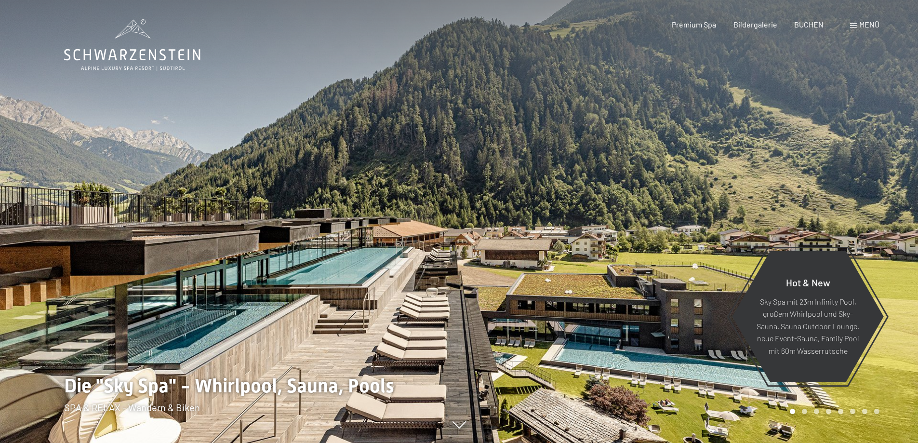
click at [854, 25] on span at bounding box center [853, 25] width 7 height 5
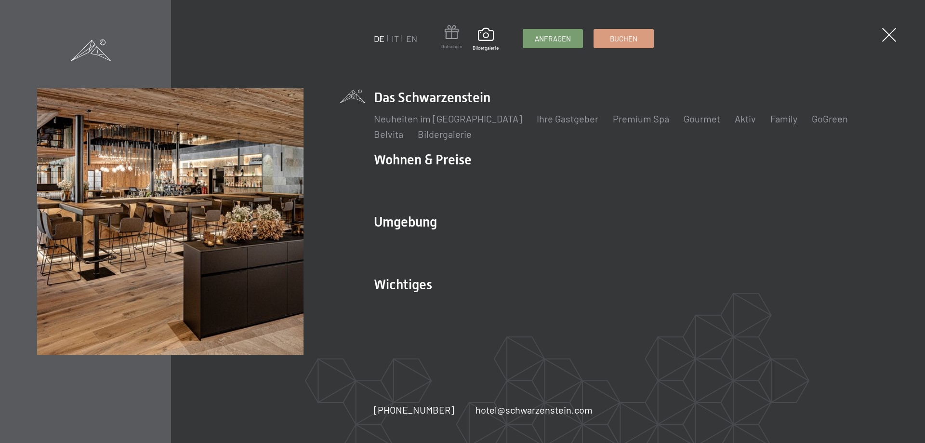
click at [450, 37] on span at bounding box center [451, 34] width 21 height 18
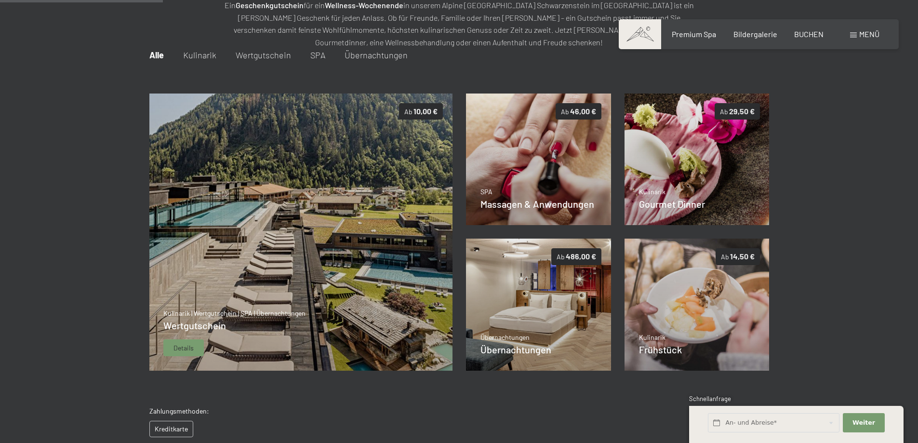
click at [242, 341] on div "Kulinarik | Wertgutschein | SPA | Übernachtungen Wertgutschein Details" at bounding box center [234, 332] width 142 height 48
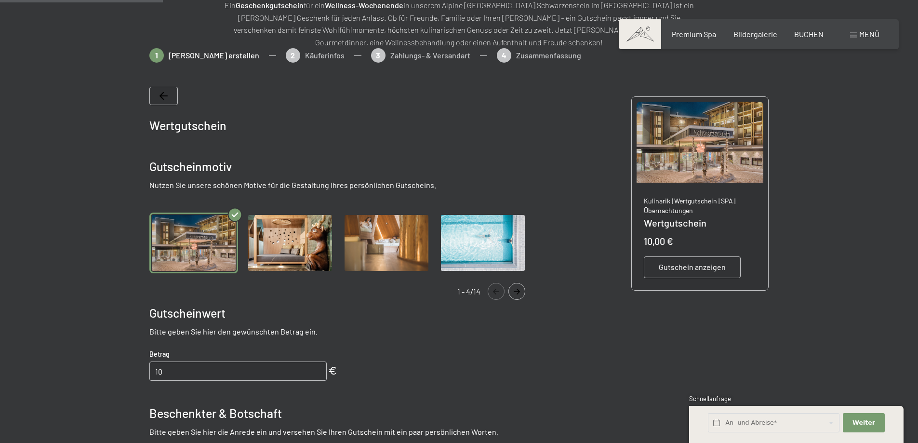
drag, startPoint x: 152, startPoint y: 187, endPoint x: 448, endPoint y: 188, distance: 295.3
click at [448, 188] on p "Nutzen Sie unsere schönen Motive für die Gestaltung Ihres persönlichen Gutschei…" at bounding box center [341, 185] width 385 height 11
click at [159, 185] on p "Nutzen Sie unsere schönen Motive für die Gestaltung Ihres persönlichen Gutschei…" at bounding box center [341, 185] width 385 height 11
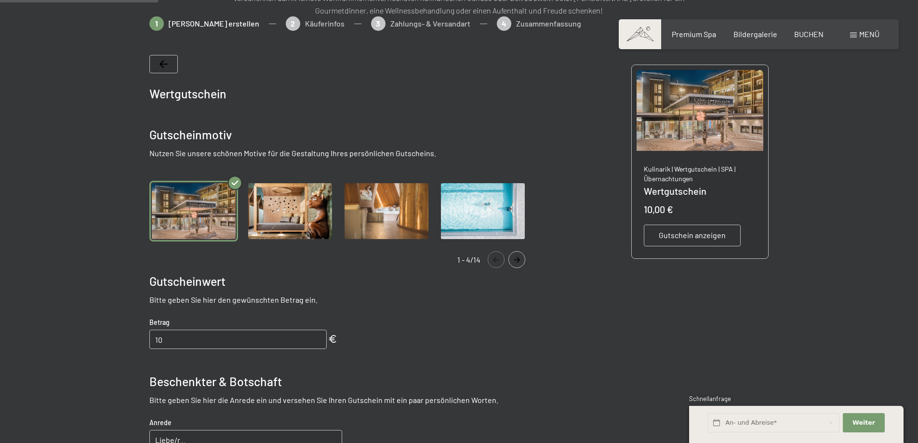
scroll to position [188, 0]
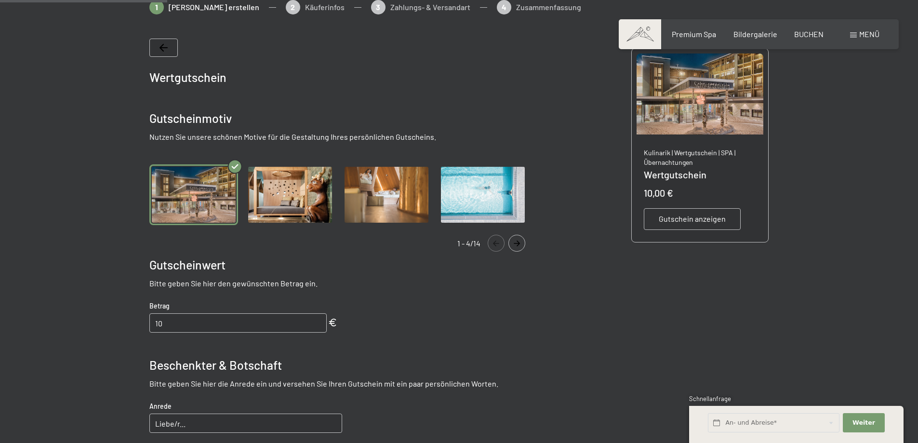
click at [80, 189] on div at bounding box center [459, 321] width 918 height 642
click at [513, 243] on icon "Navigate to next slide" at bounding box center [517, 243] width 16 height 6
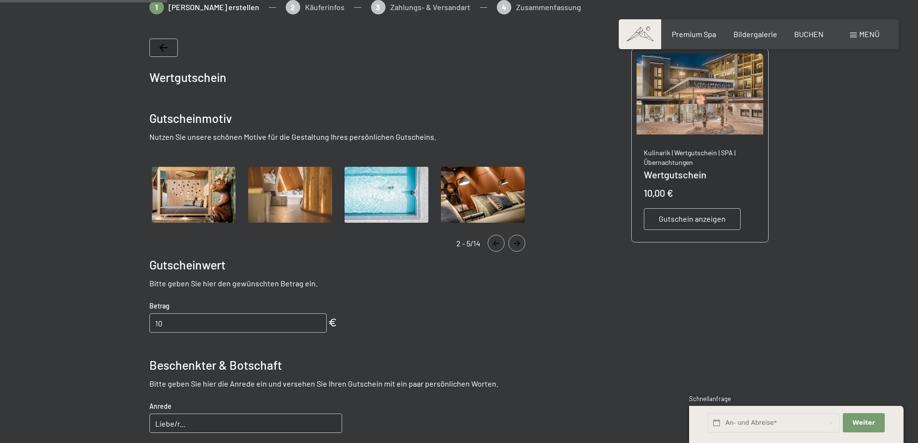
click at [513, 242] on icon "Navigate to next slide" at bounding box center [517, 243] width 16 height 6
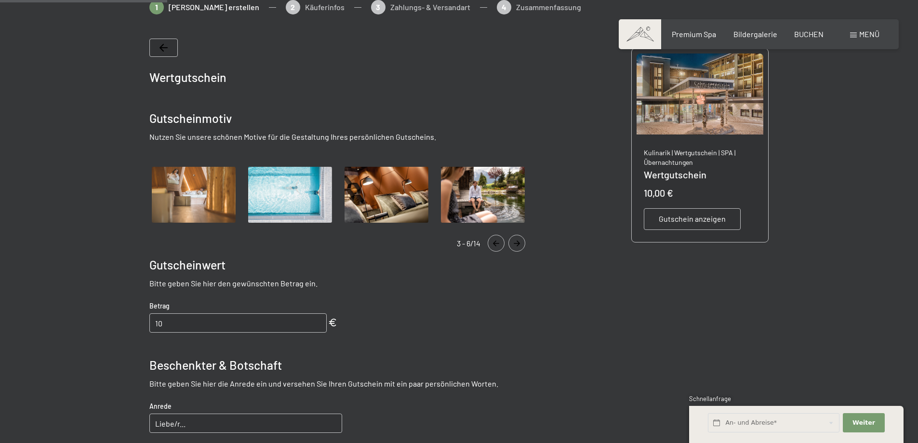
click at [516, 243] on icon "Navigate to next slide" at bounding box center [517, 243] width 6 height 6
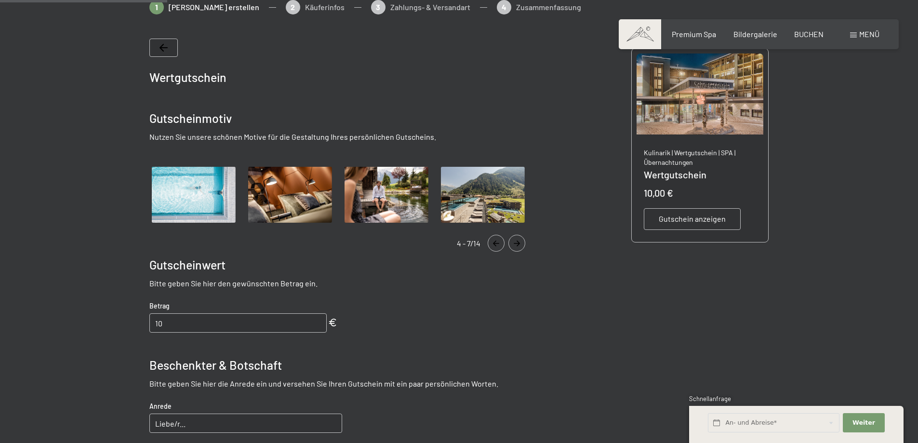
click at [517, 244] on icon "Navigate to next slide" at bounding box center [517, 243] width 16 height 6
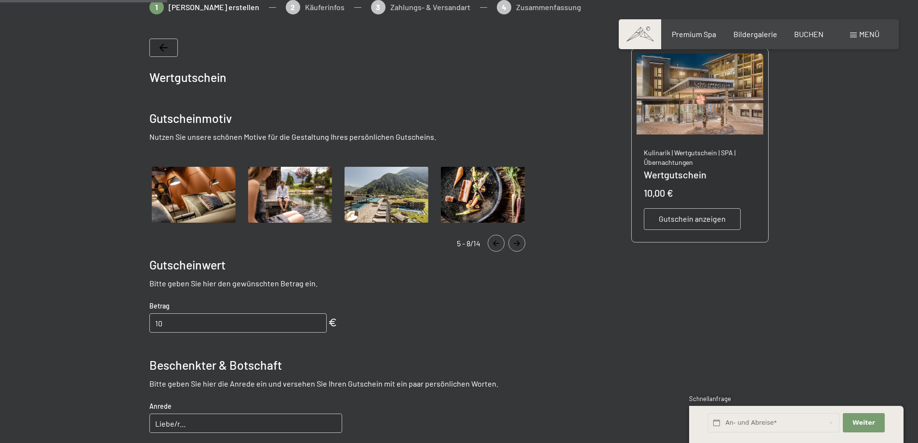
click at [517, 244] on icon "Navigate to next slide" at bounding box center [517, 243] width 16 height 6
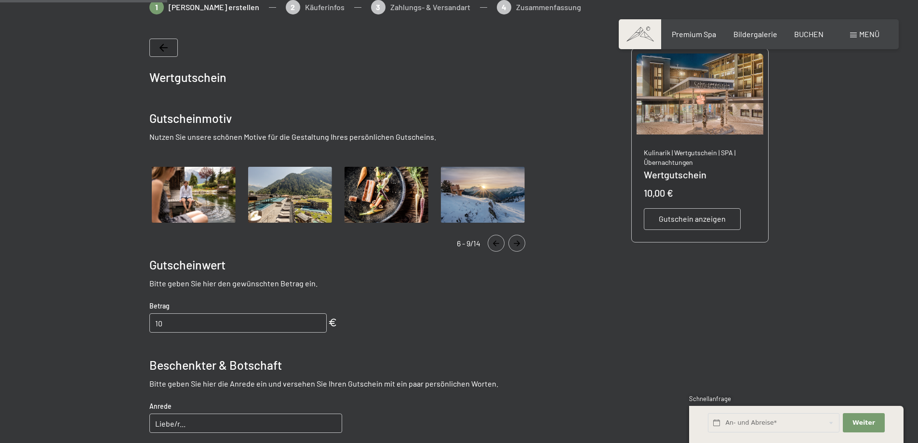
click at [517, 244] on icon "Navigate to next slide" at bounding box center [517, 243] width 16 height 6
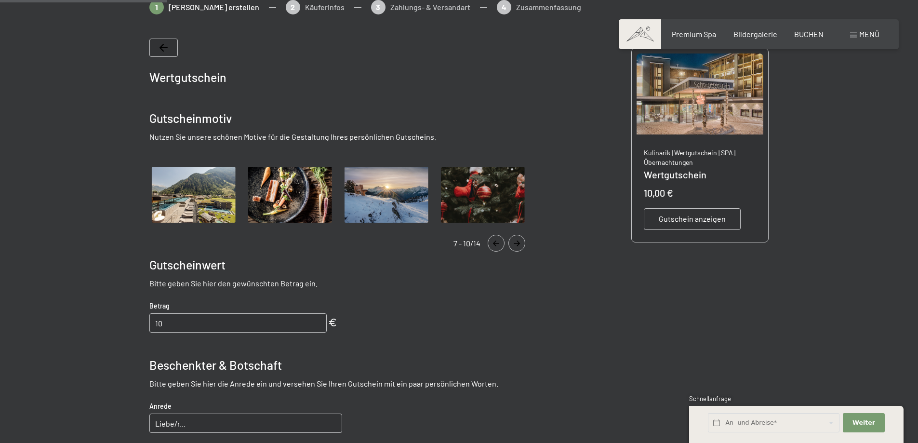
click at [517, 244] on icon "Navigate to next slide" at bounding box center [517, 243] width 16 height 6
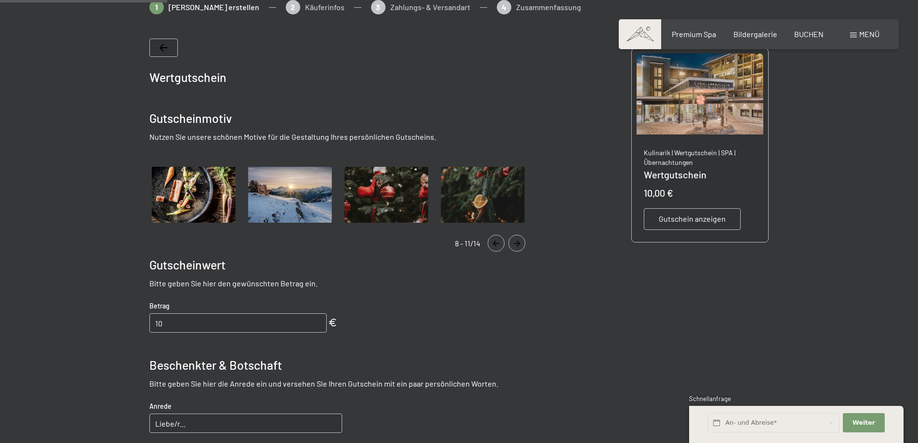
click at [517, 244] on icon "Navigate to next slide" at bounding box center [517, 243] width 16 height 6
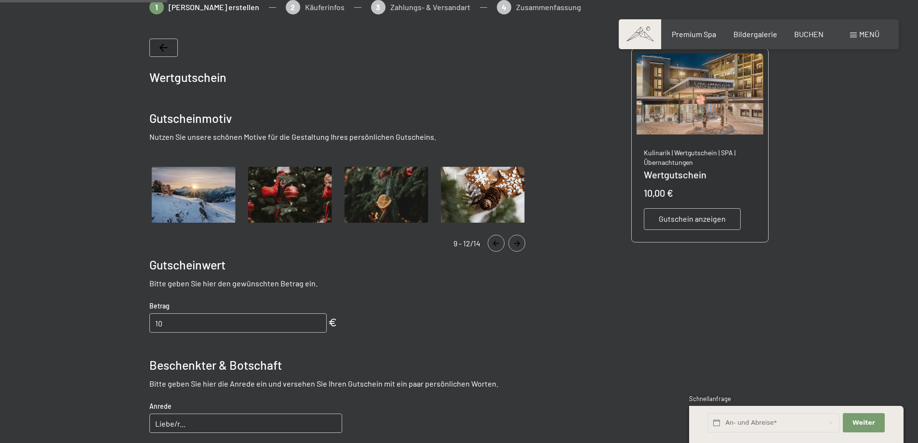
click at [517, 244] on icon "Navigate to next slide" at bounding box center [517, 243] width 16 height 6
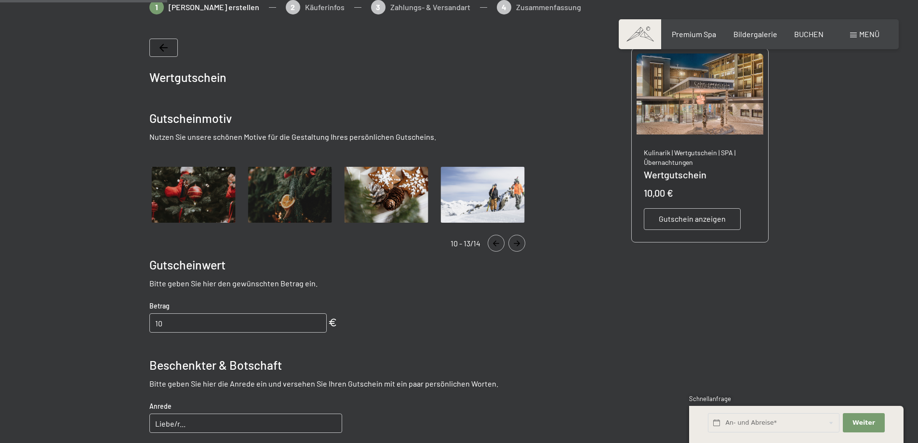
click at [517, 244] on icon "Navigate to next slide" at bounding box center [517, 243] width 16 height 6
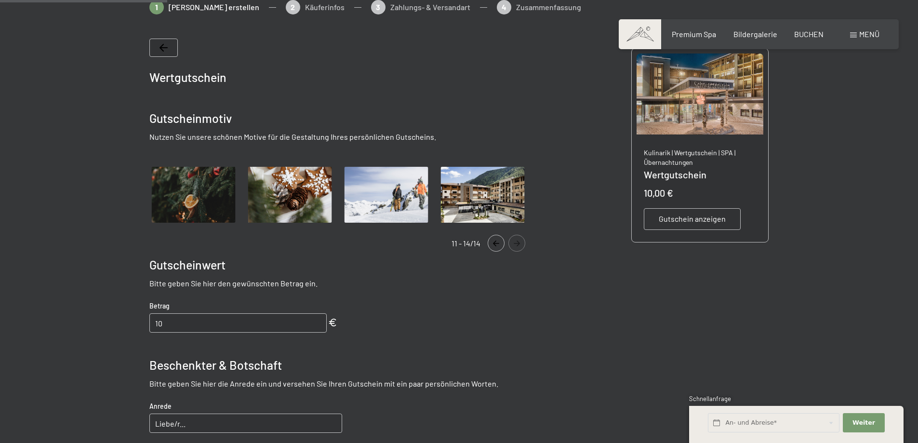
drag, startPoint x: 519, startPoint y: 244, endPoint x: 508, endPoint y: 220, distance: 27.0
click at [519, 244] on icon "Navigate to next slide" at bounding box center [517, 243] width 16 height 6
click at [499, 205] on img "Gallery" at bounding box center [482, 194] width 89 height 61
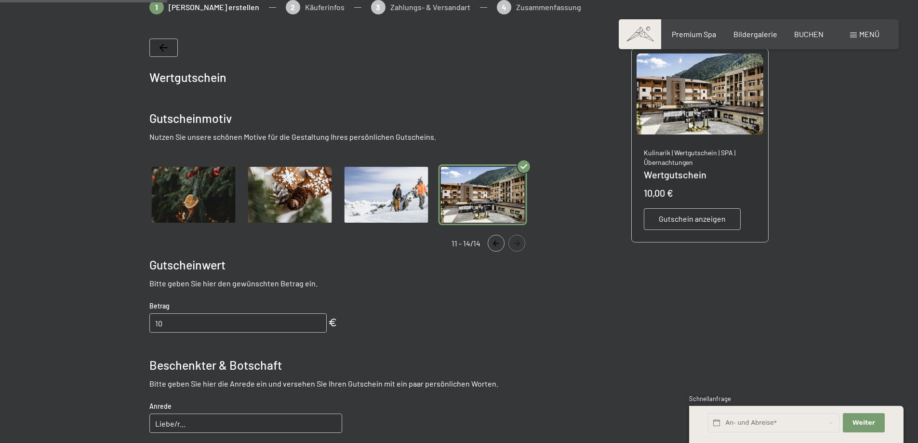
click at [493, 241] on icon "Navigate to previous slide" at bounding box center [496, 243] width 16 height 6
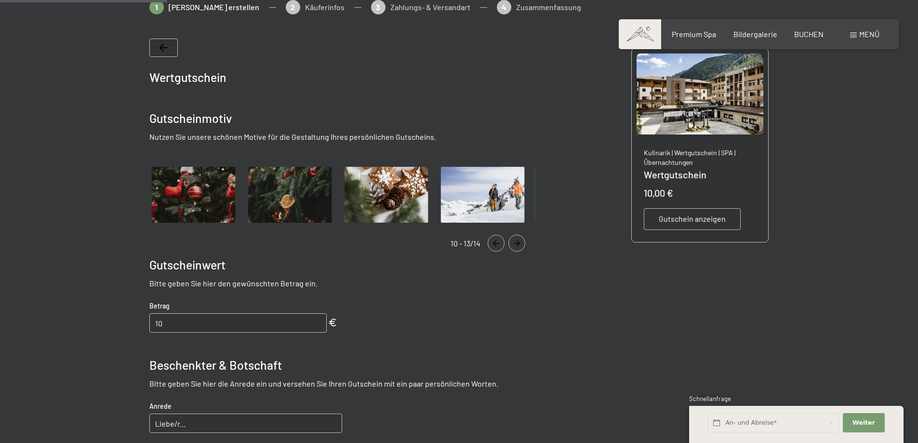
click at [493, 241] on icon "Navigate to previous slide" at bounding box center [496, 243] width 16 height 6
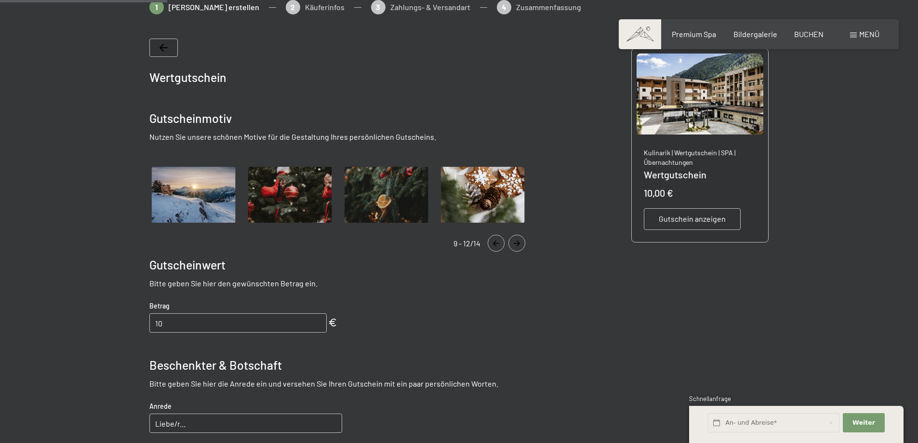
click at [494, 241] on icon "Navigate to previous slide" at bounding box center [496, 243] width 16 height 6
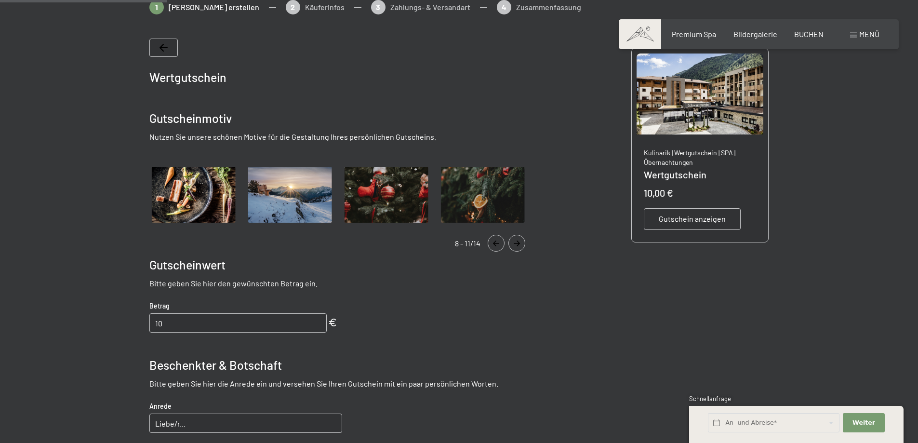
click at [494, 241] on icon "Navigate to previous slide" at bounding box center [496, 243] width 16 height 6
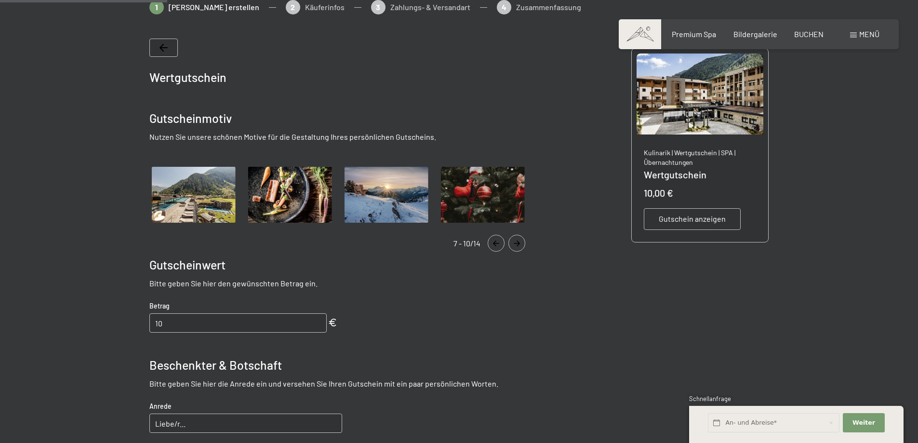
click at [493, 247] on button "Navigate to previous slide" at bounding box center [496, 243] width 17 height 17
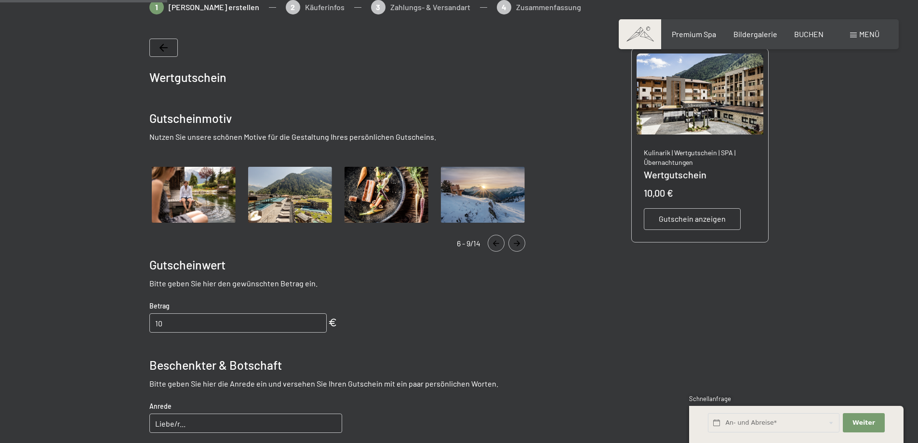
click at [493, 246] on button "Navigate to previous slide" at bounding box center [496, 243] width 17 height 17
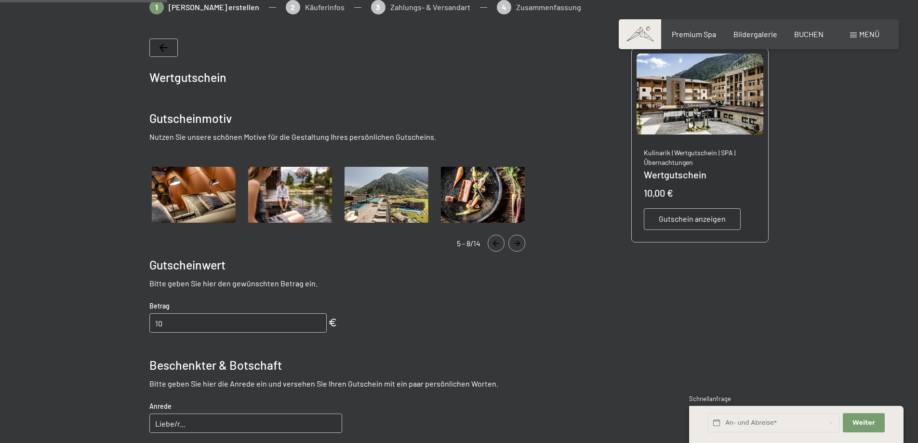
click at [398, 192] on img "Gallery" at bounding box center [386, 194] width 89 height 61
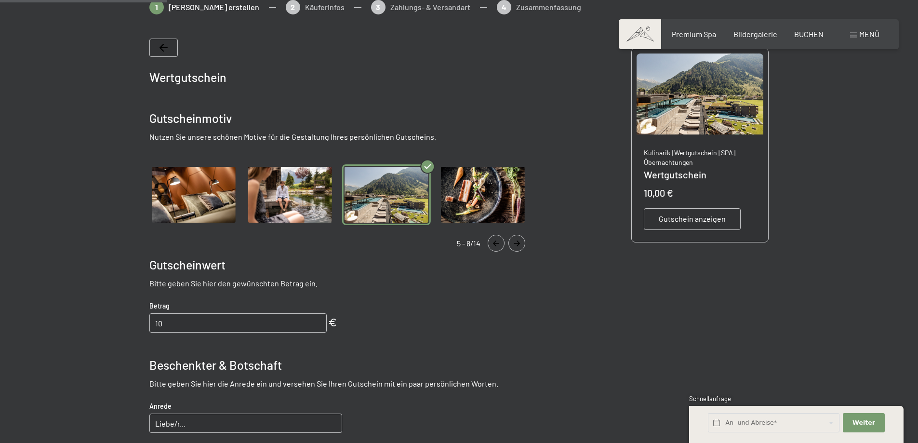
click at [78, 214] on div at bounding box center [459, 321] width 918 height 642
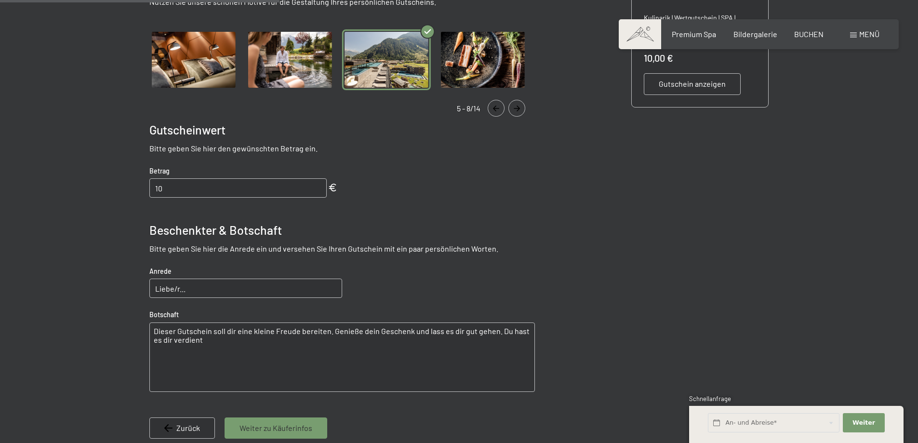
scroll to position [332, 0]
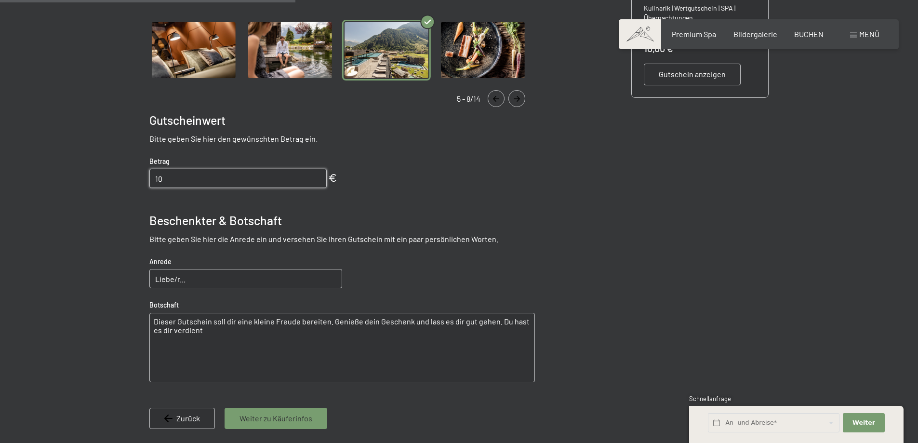
click at [175, 180] on input "10" at bounding box center [237, 178] width 177 height 19
type input "100"
click at [70, 152] on div at bounding box center [459, 176] width 918 height 642
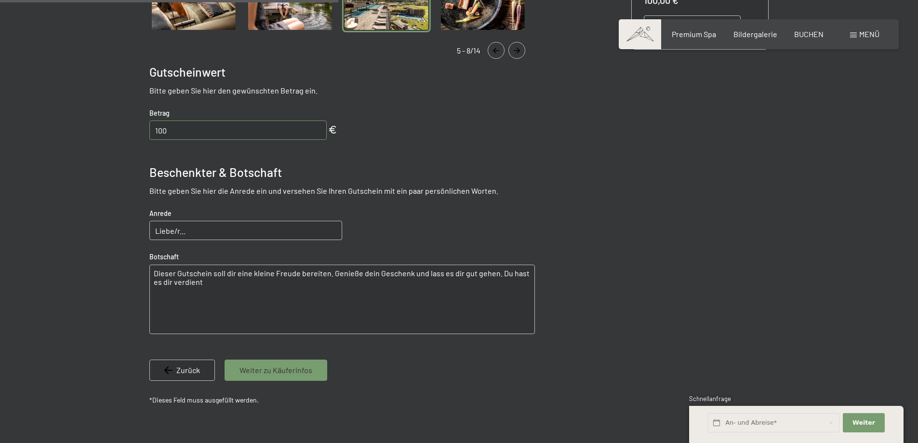
click at [68, 194] on div at bounding box center [459, 128] width 918 height 642
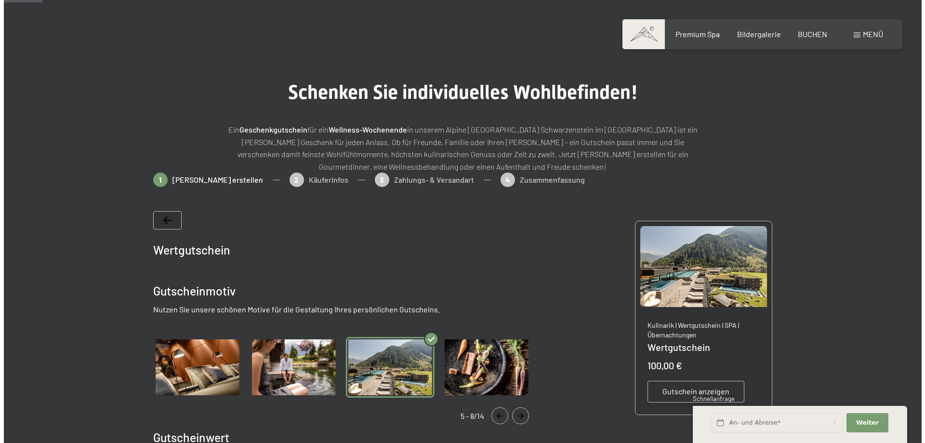
scroll to position [0, 0]
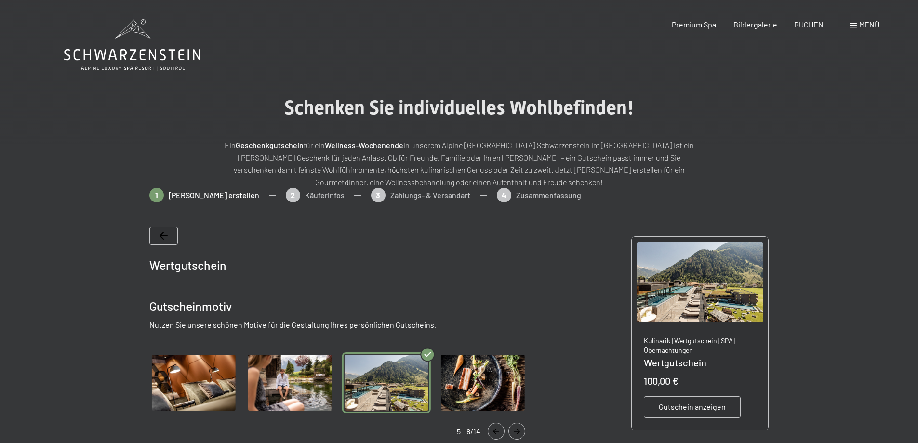
click at [857, 24] on div "Menü" at bounding box center [864, 24] width 29 height 11
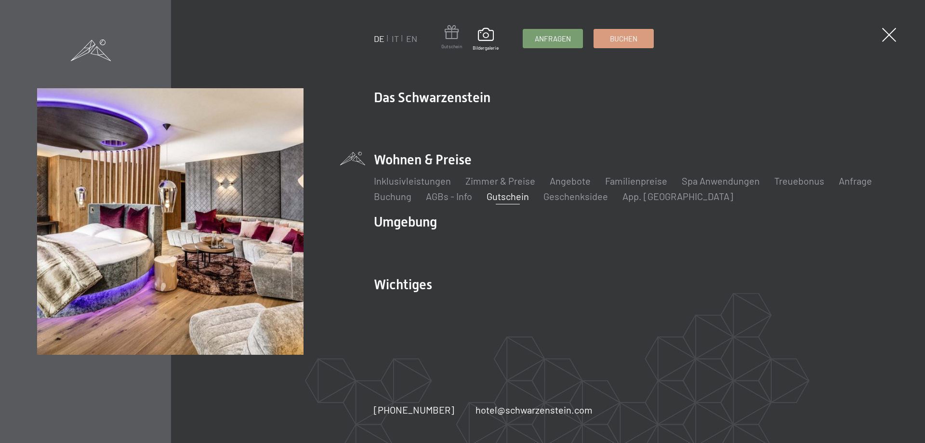
click at [450, 37] on span at bounding box center [451, 34] width 21 height 18
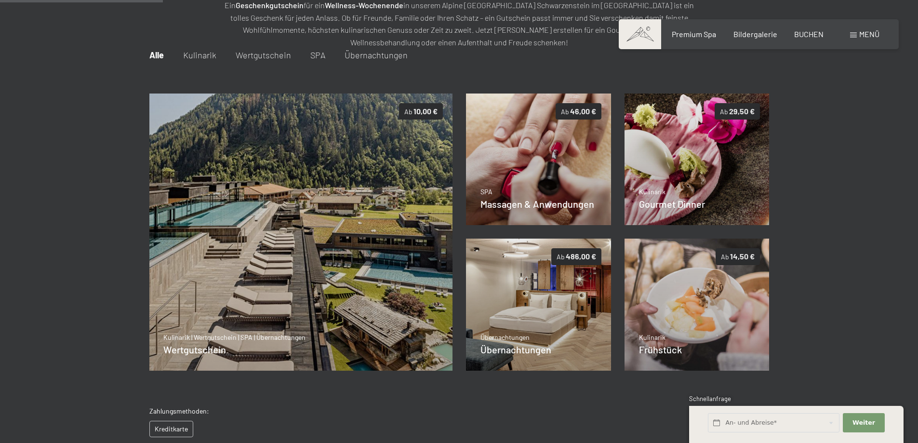
click at [63, 202] on div at bounding box center [459, 247] width 918 height 398
click at [531, 299] on img at bounding box center [538, 304] width 145 height 132
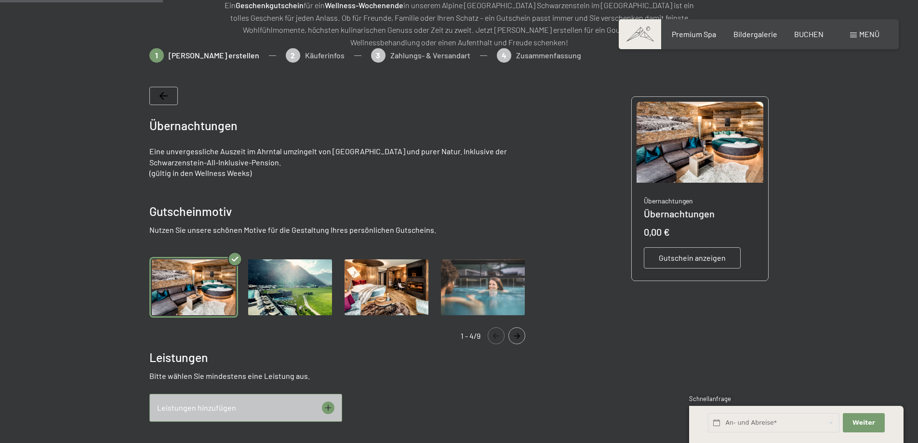
click at [91, 152] on div at bounding box center [459, 419] width 918 height 743
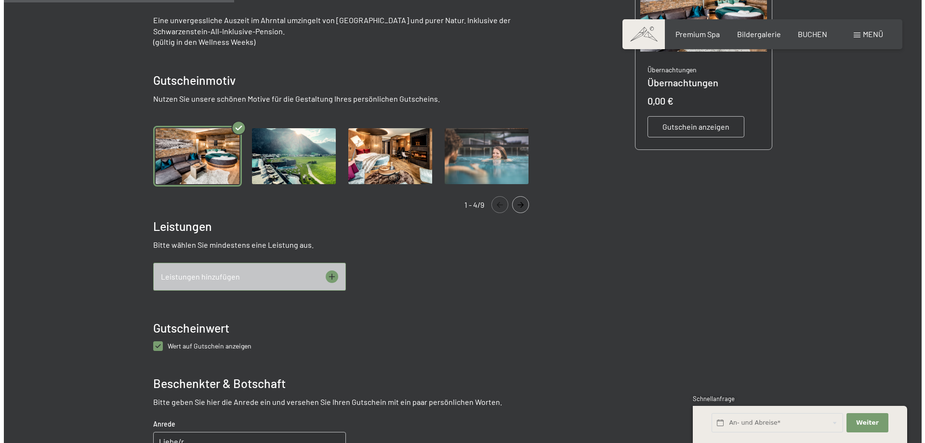
scroll to position [284, 0]
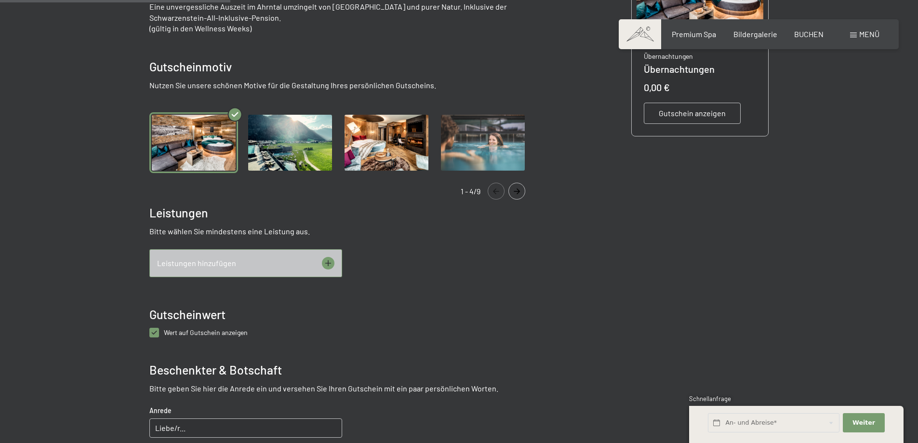
click at [189, 267] on span "Leistungen hinzufügen" at bounding box center [196, 263] width 79 height 11
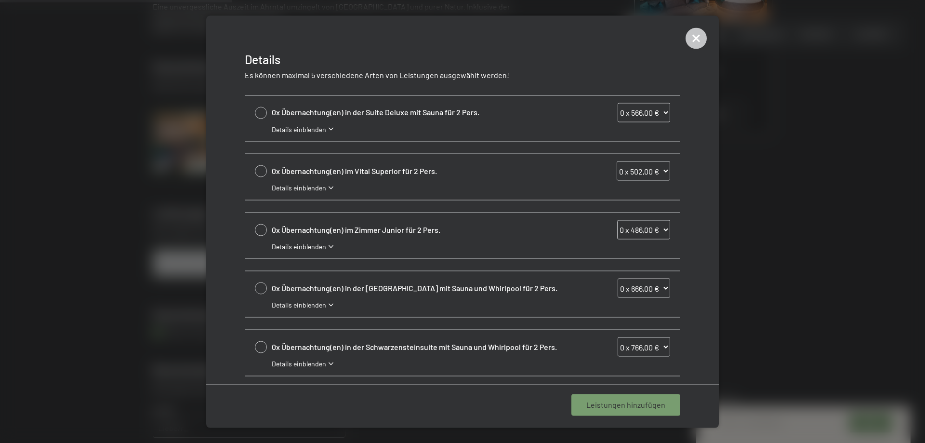
scroll to position [177, 0]
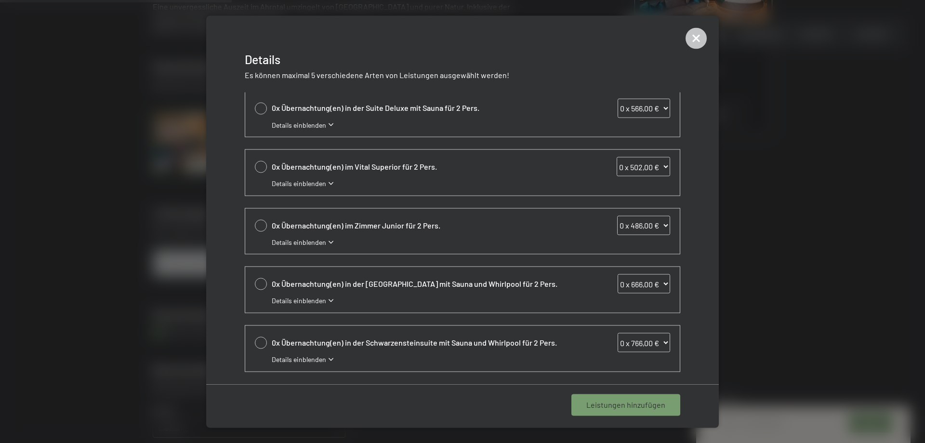
drag, startPoint x: 393, startPoint y: 225, endPoint x: 370, endPoint y: 230, distance: 22.6
click at [393, 225] on span "0x Übernachtung(en) im Zimmer Junior für 2 Pers." at bounding box center [421, 225] width 299 height 11
click at [323, 241] on span "Details einblenden" at bounding box center [299, 242] width 54 height 10
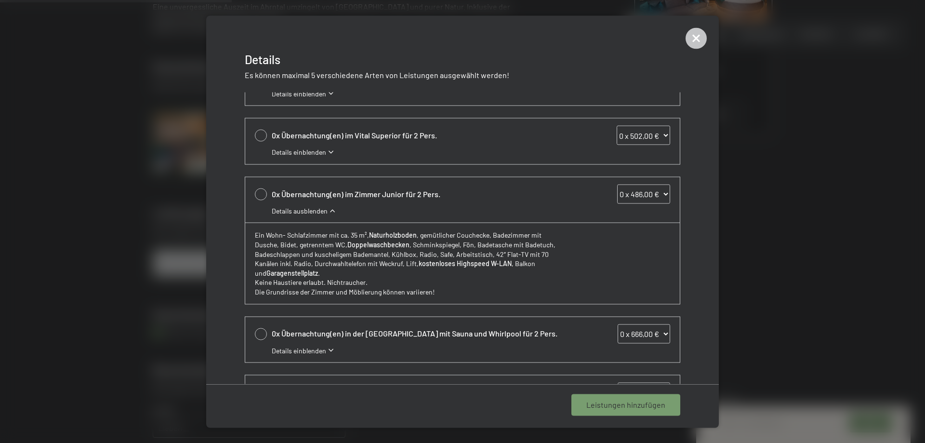
scroll to position [225, 0]
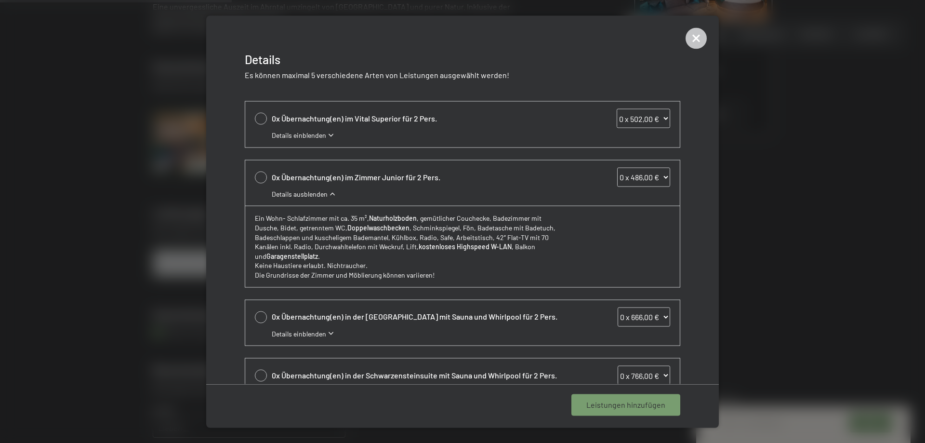
click at [327, 251] on p "Ein Wohn- Schlafzimmer mit ca. 35 m², Naturholzboden , gemütlicher Couchecke, B…" at bounding box center [411, 236] width 312 height 47
click at [324, 251] on p "Ein Wohn- Schlafzimmer mit ca. 35 m², Naturholzboden , gemütlicher Couchecke, B…" at bounding box center [411, 236] width 312 height 47
click at [322, 249] on p "Ein Wohn- Schlafzimmer mit ca. 35 m², Naturholzboden , gemütlicher Couchecke, B…" at bounding box center [411, 236] width 312 height 47
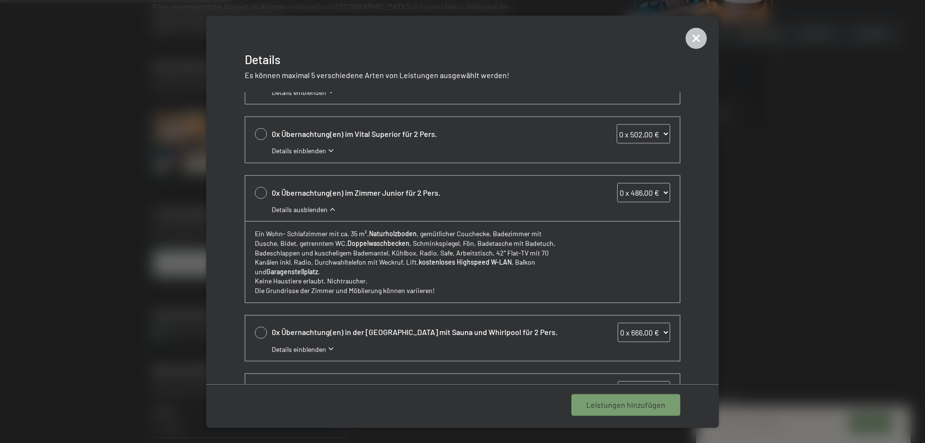
click at [307, 212] on span "Details ausblenden" at bounding box center [300, 209] width 56 height 10
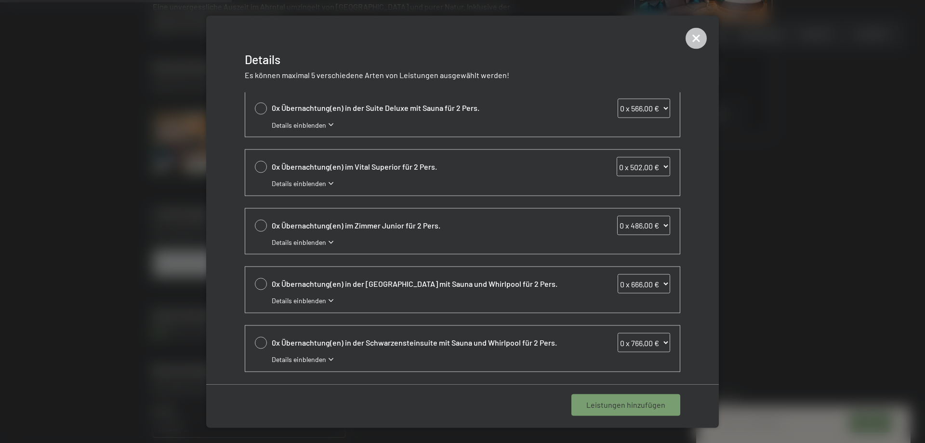
click at [348, 167] on span "0x Übernachtung(en) im Vital Superior für 2 Pers." at bounding box center [421, 166] width 299 height 11
click at [319, 184] on span "Details einblenden" at bounding box center [299, 184] width 54 height 10
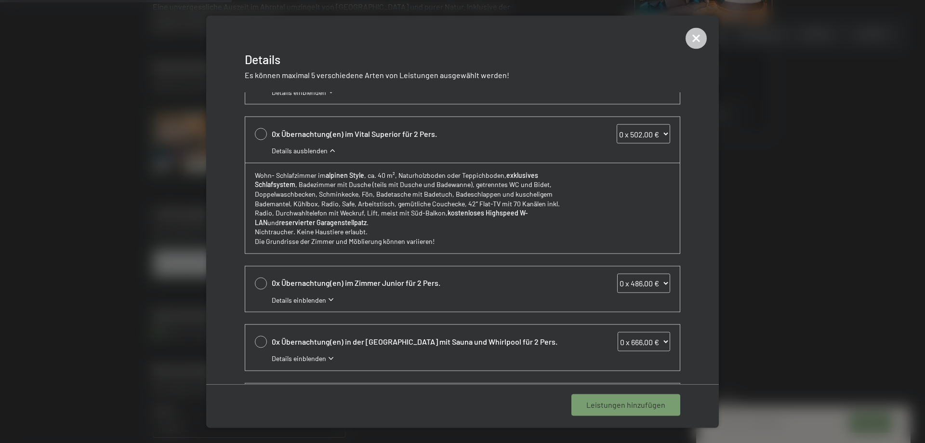
click at [319, 184] on p "Wohn- Schlafzimmer im alpinen Style , ca. 40 m², Naturholzboden oder Teppichbod…" at bounding box center [411, 198] width 312 height 57
click at [302, 153] on span "Details ausblenden" at bounding box center [300, 151] width 56 height 10
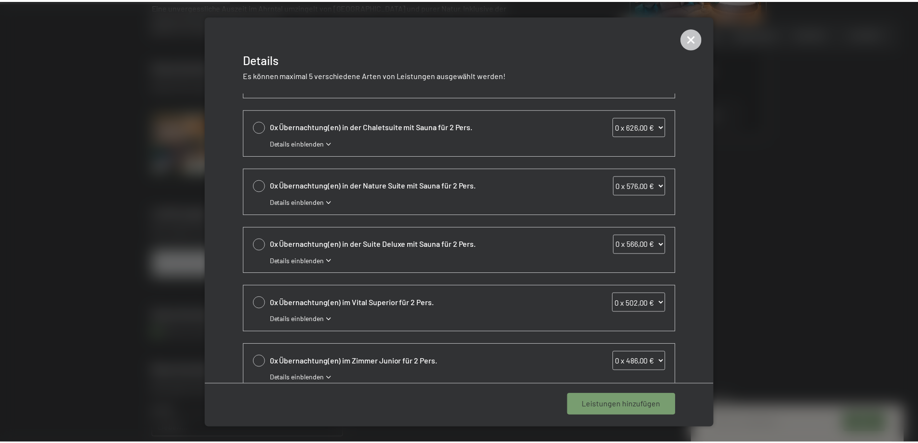
scroll to position [0, 0]
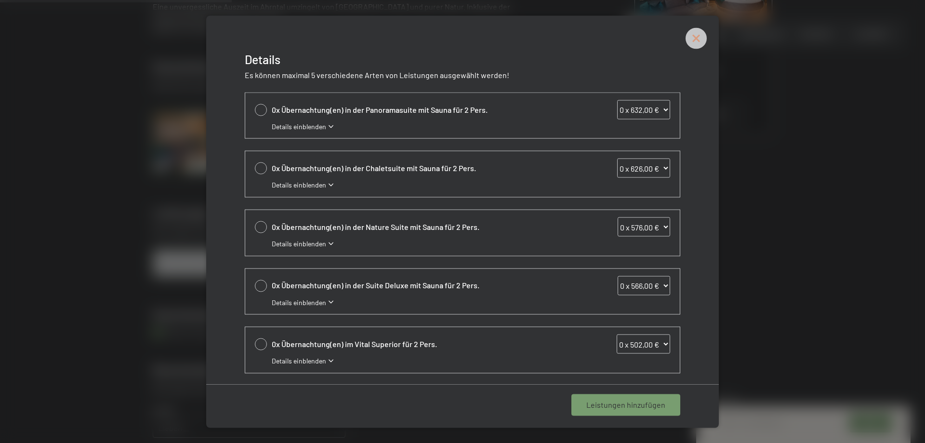
click at [701, 40] on icon at bounding box center [696, 37] width 21 height 21
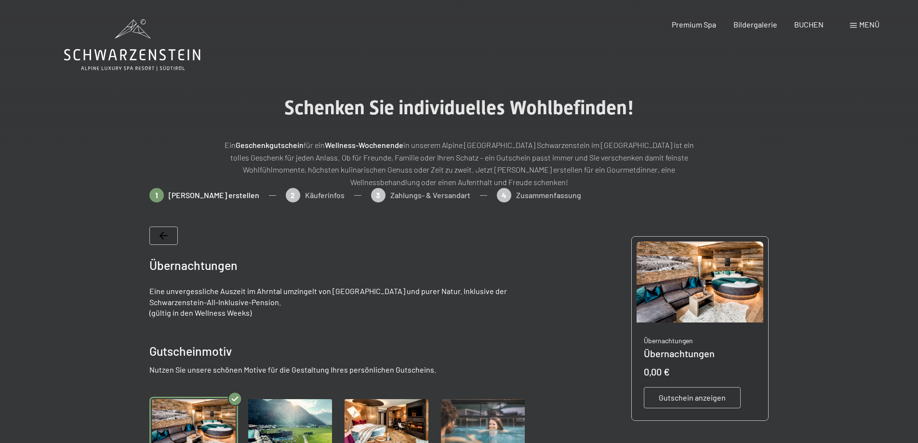
click at [858, 27] on div "Menü" at bounding box center [864, 24] width 29 height 11
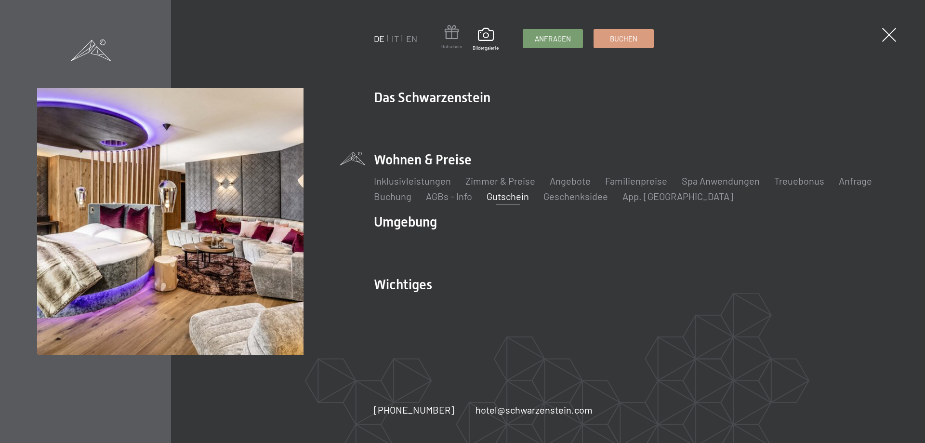
click at [453, 34] on span at bounding box center [451, 34] width 21 height 18
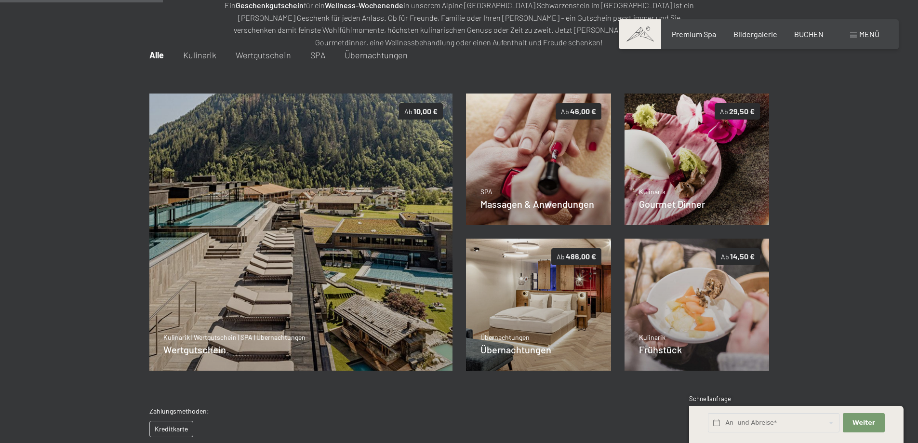
click at [40, 169] on div at bounding box center [459, 247] width 918 height 398
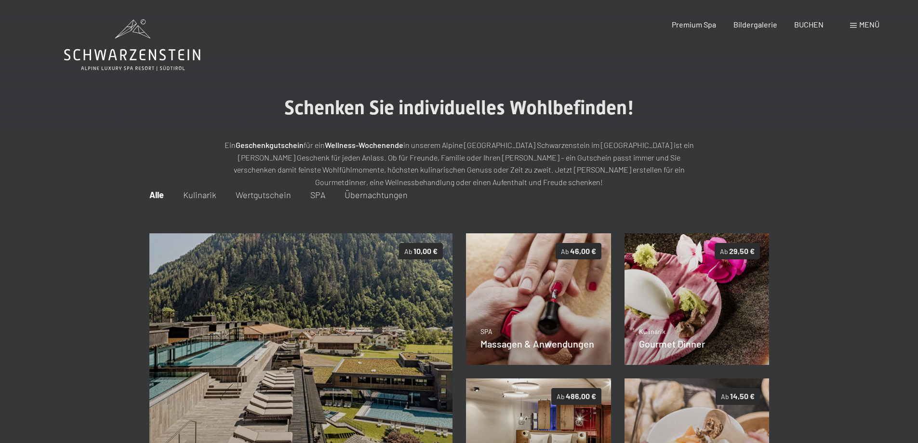
click at [54, 146] on div "Schenken Sie individuelles Wohlbefinden! Ein Geschenkgutschein für ein Wellness…" at bounding box center [459, 142] width 918 height 92
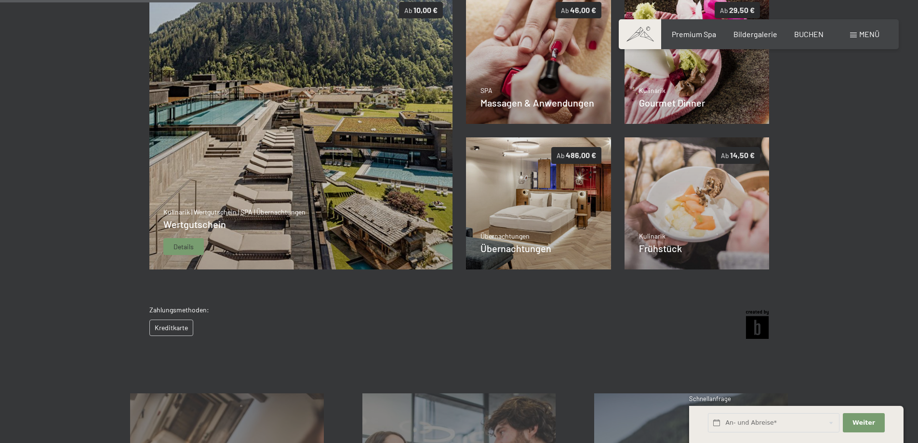
click at [262, 193] on img at bounding box center [301, 131] width 304 height 278
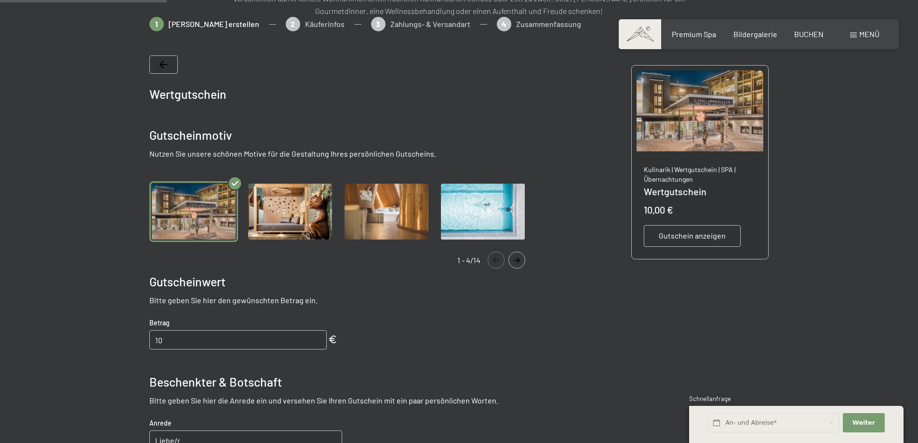
scroll to position [188, 0]
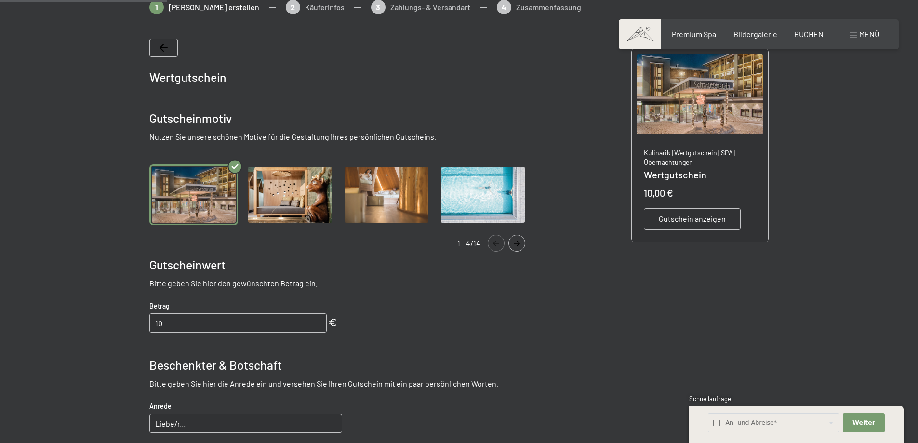
click at [517, 244] on icon "Navigate to next slide" at bounding box center [517, 243] width 16 height 6
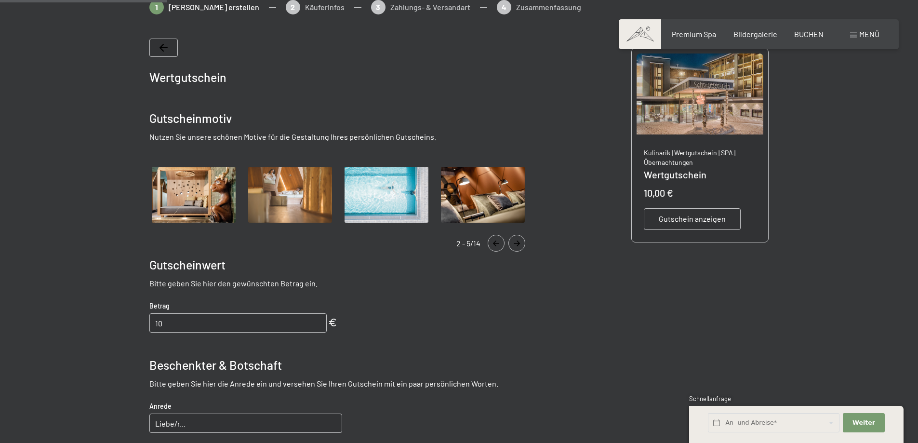
click at [516, 244] on icon "Navigate to next slide" at bounding box center [517, 243] width 16 height 6
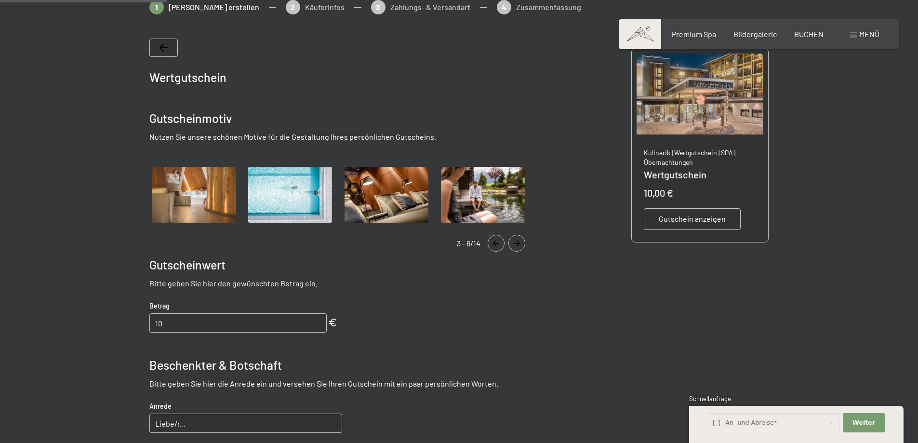
click at [516, 244] on icon "Navigate to next slide" at bounding box center [517, 243] width 16 height 6
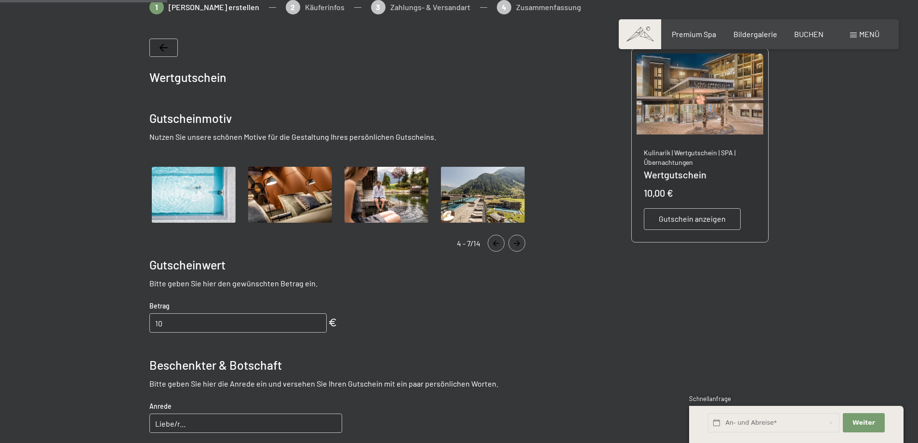
click at [516, 244] on icon "Navigate to next slide" at bounding box center [517, 243] width 16 height 6
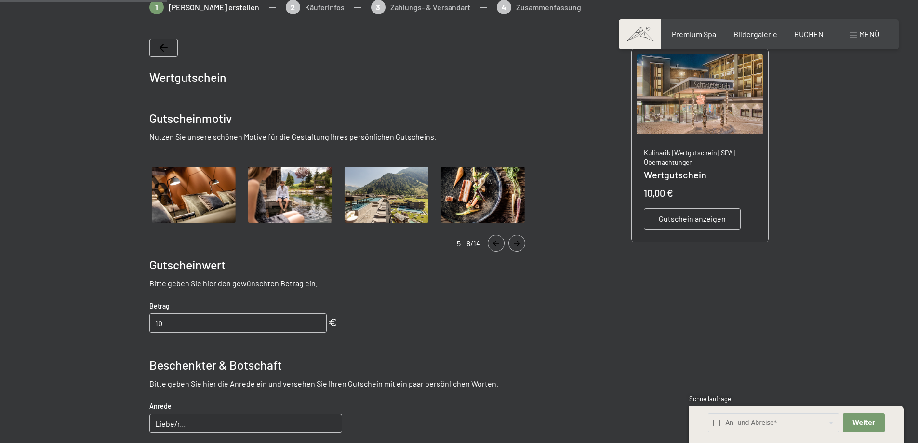
click at [392, 191] on img "Gallery" at bounding box center [386, 194] width 89 height 61
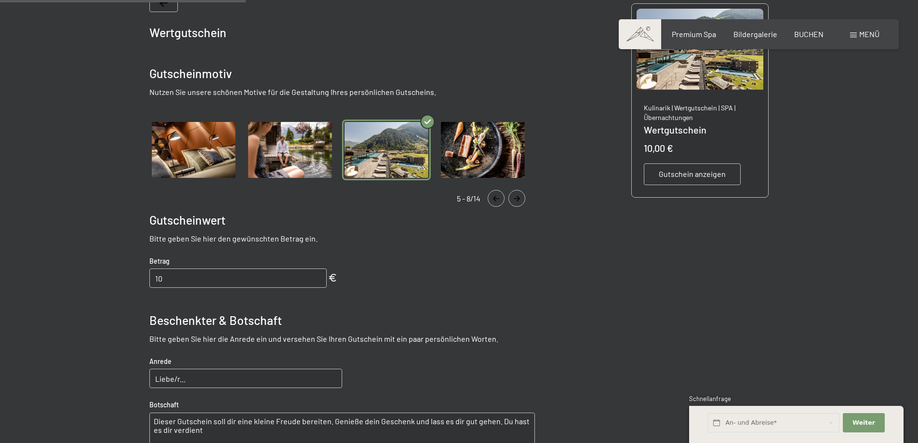
scroll to position [284, 0]
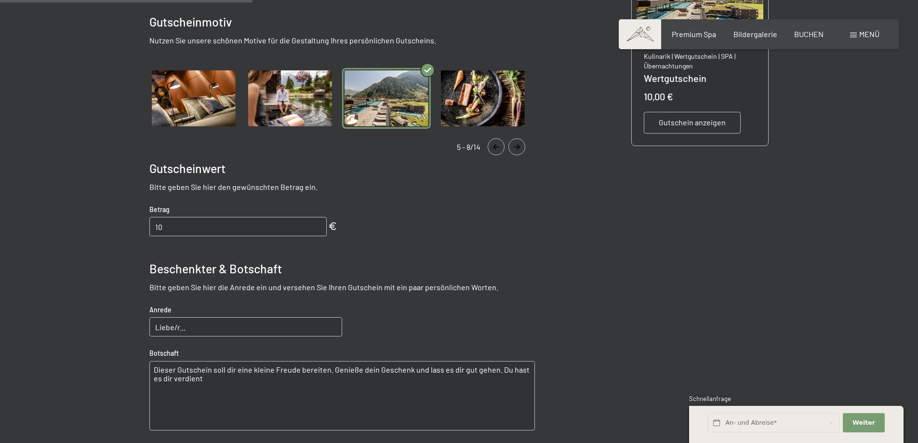
drag, startPoint x: 185, startPoint y: 227, endPoint x: 178, endPoint y: 225, distance: 6.7
click at [185, 226] on input "10" at bounding box center [237, 226] width 177 height 19
drag, startPoint x: 180, startPoint y: 225, endPoint x: 114, endPoint y: 225, distance: 66.0
click at [114, 225] on div at bounding box center [459, 225] width 730 height 642
type input "200"
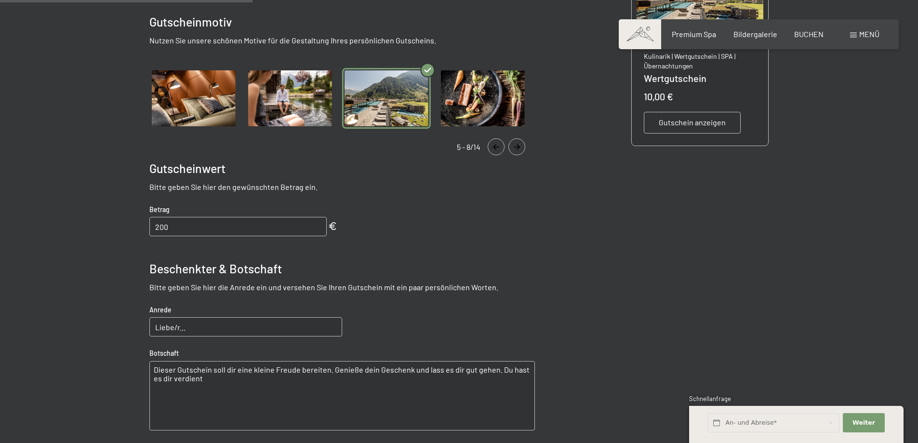
click at [84, 168] on div at bounding box center [459, 225] width 918 height 642
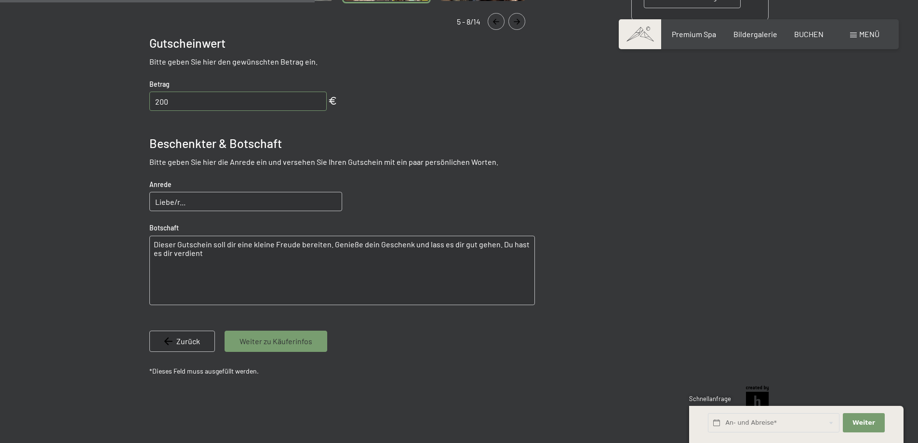
scroll to position [477, 0]
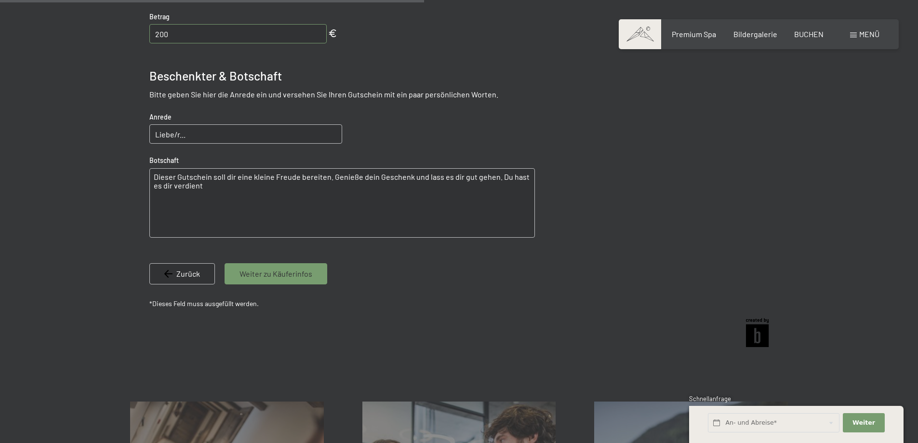
click at [74, 185] on div at bounding box center [459, 32] width 918 height 642
click at [200, 133] on input "Liebe/r..." at bounding box center [245, 133] width 193 height 19
click at [199, 132] on input "Liebe/r..." at bounding box center [245, 133] width 193 height 19
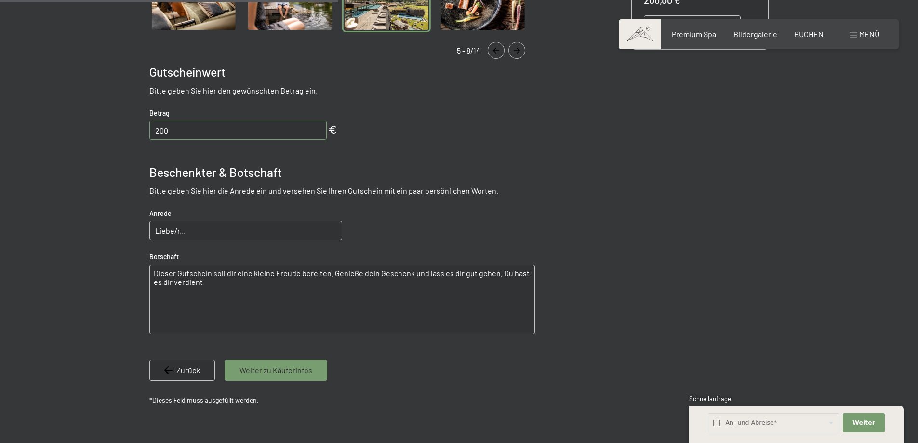
click at [43, 207] on div at bounding box center [459, 128] width 918 height 642
click at [91, 238] on div at bounding box center [459, 128] width 918 height 642
click at [198, 235] on input "Liebe/r..." at bounding box center [245, 230] width 193 height 19
type input "Liebe Sabrina"
click at [103, 181] on div at bounding box center [459, 128] width 730 height 642
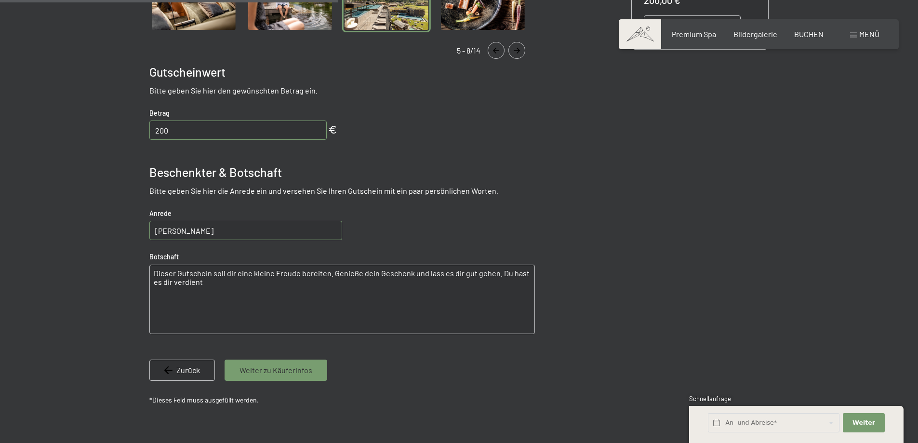
click at [85, 238] on div at bounding box center [459, 128] width 918 height 642
click at [84, 240] on div at bounding box center [459, 128] width 918 height 642
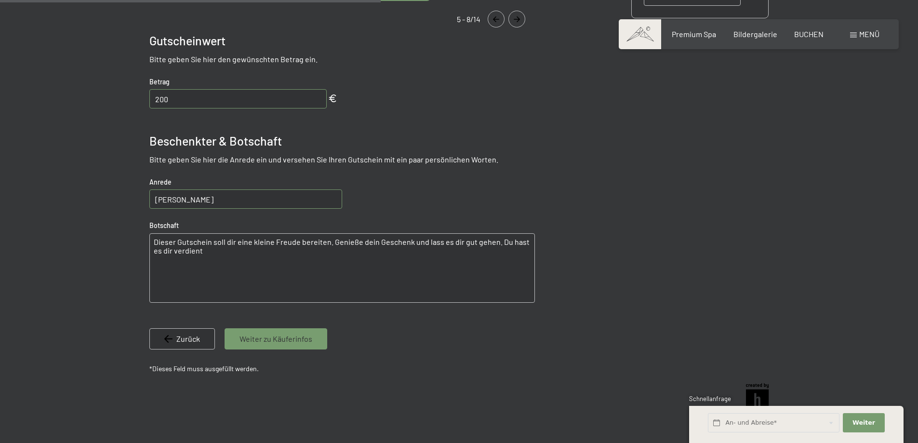
scroll to position [429, 0]
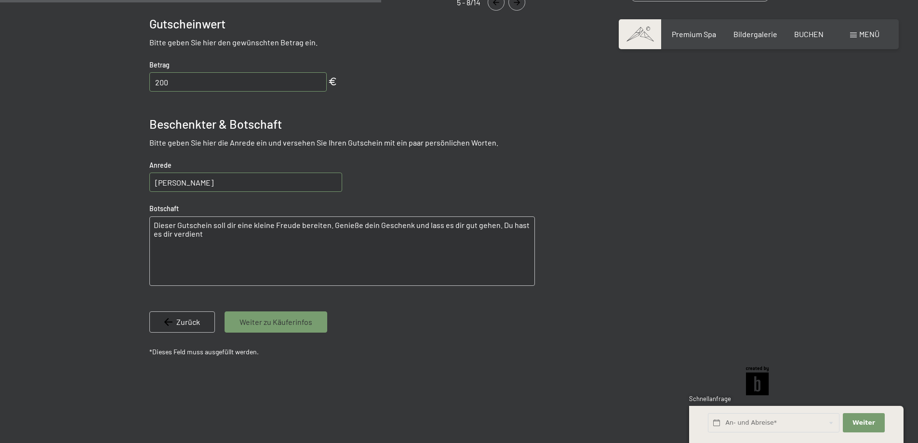
click at [301, 323] on span "Weiter zu Käuferinfos" at bounding box center [275, 322] width 73 height 11
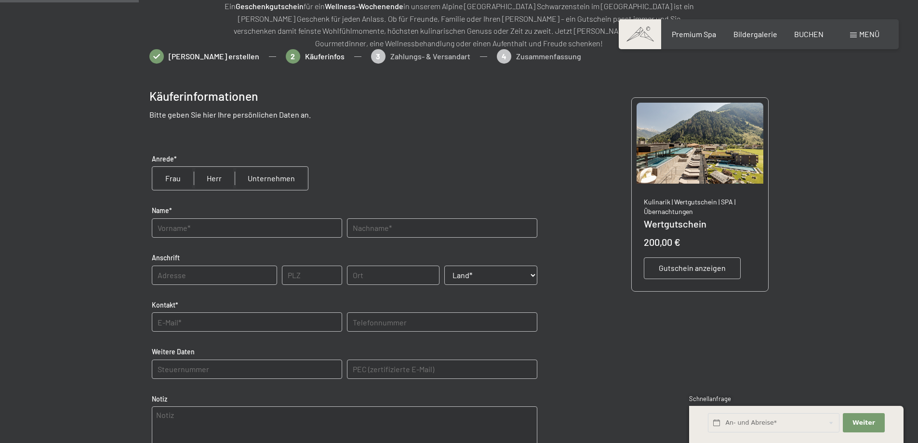
scroll to position [140, 0]
click at [212, 178] on input "radio" at bounding box center [214, 177] width 41 height 23
radio input "true"
drag, startPoint x: 188, startPoint y: 226, endPoint x: 168, endPoint y: 224, distance: 20.9
click at [188, 226] on input "text" at bounding box center [247, 226] width 190 height 19
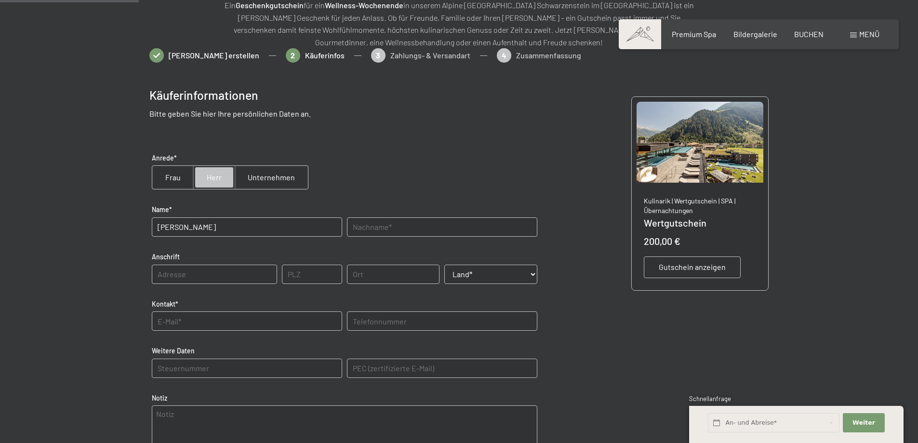
type input "Stefan"
type input "Niederreiter"
type input "Hochkönigstraße 22/19"
type input "5761"
type input "Maria Alm"
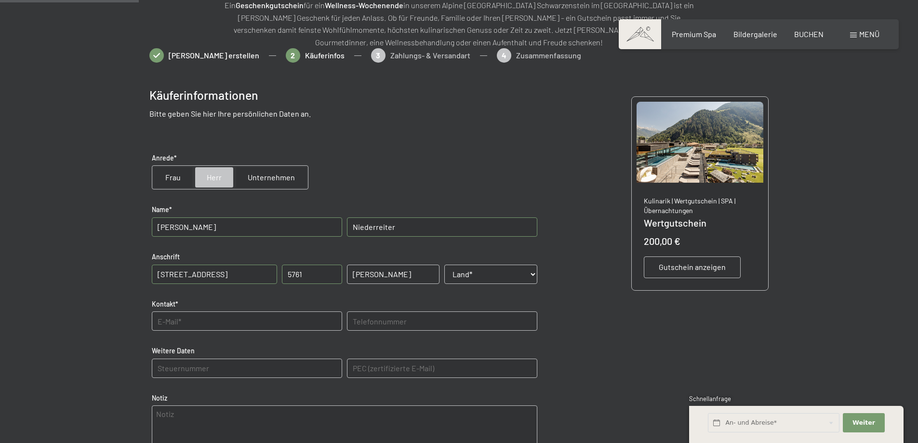
click at [41, 190] on div at bounding box center [459, 314] width 918 height 533
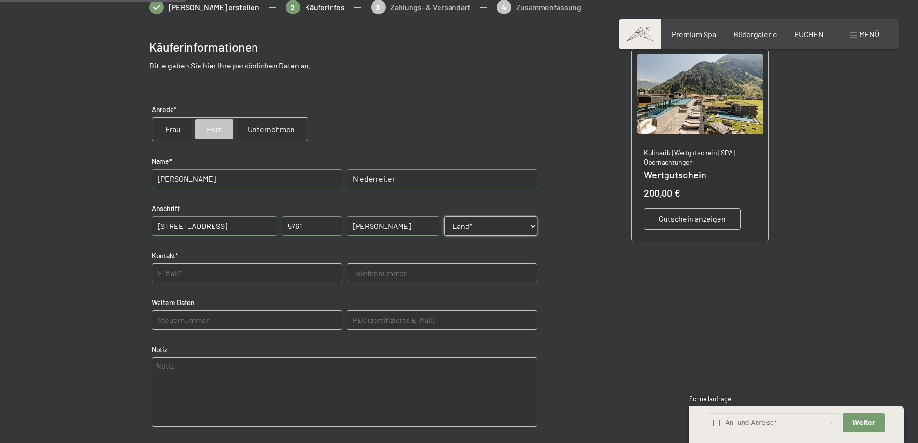
click at [468, 230] on select "Land* Österreich Frankreich Deutschland Italien Schweiz -----------------------…" at bounding box center [490, 225] width 93 height 19
select select "AUT"
click at [444, 216] on select "Land* Österreich Frankreich Deutschland Italien Schweiz -----------------------…" at bounding box center [490, 225] width 93 height 19
click at [184, 271] on input "text" at bounding box center [247, 272] width 190 height 19
type input "s.niederreiter@outlook.com"
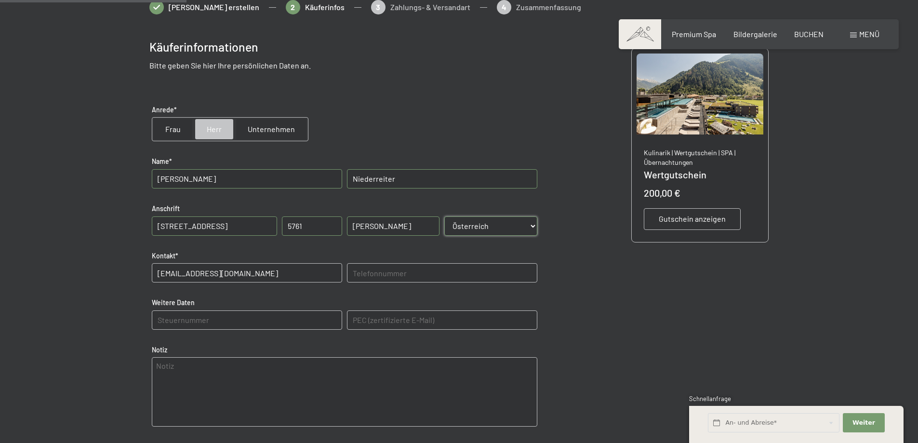
click at [430, 271] on input "text" at bounding box center [442, 272] width 190 height 19
type input "+436645458507"
click at [265, 321] on Daten "text" at bounding box center [247, 319] width 190 height 19
click at [64, 258] on div at bounding box center [459, 266] width 918 height 533
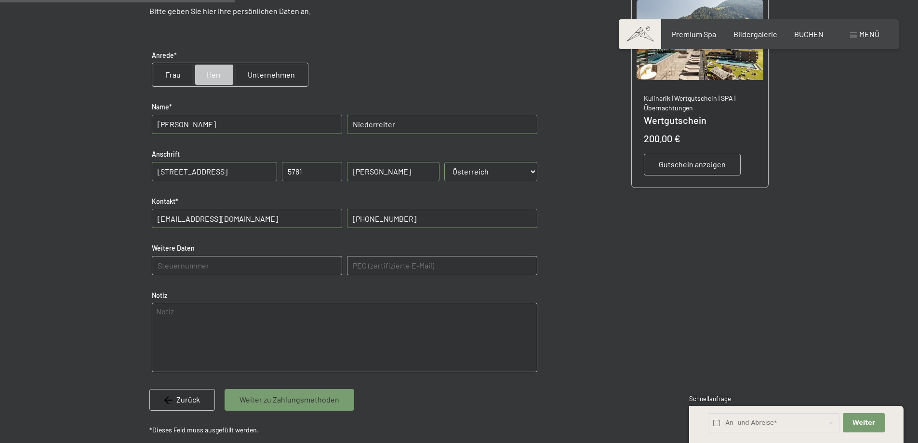
scroll to position [284, 0]
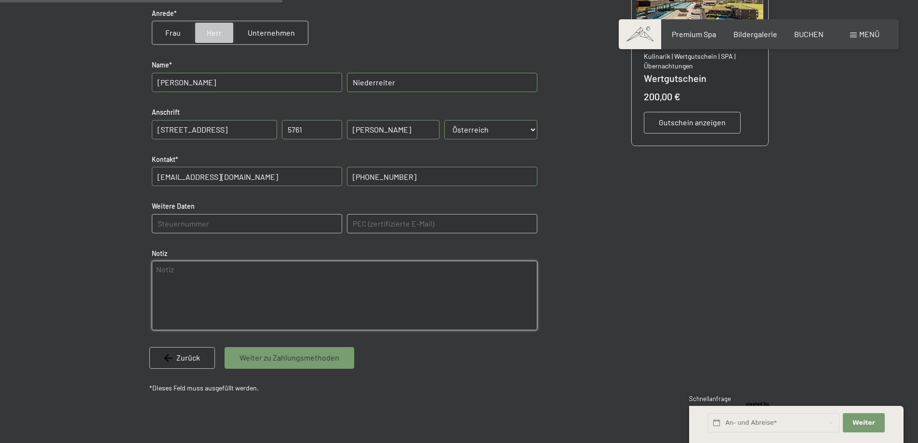
click at [260, 289] on textarea at bounding box center [344, 295] width 385 height 69
click at [286, 360] on span "Weiter zu Zahlungsmethoden" at bounding box center [289, 357] width 100 height 11
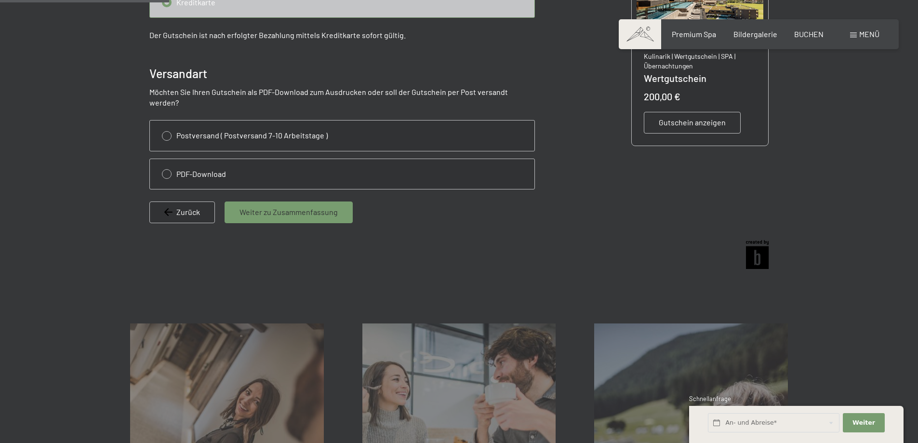
scroll to position [140, 0]
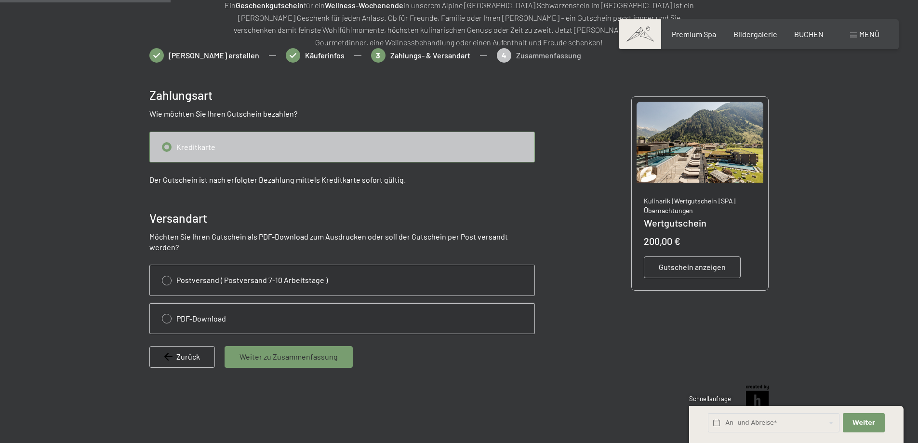
click at [217, 305] on input "radio" at bounding box center [342, 319] width 384 height 30
radio input "true"
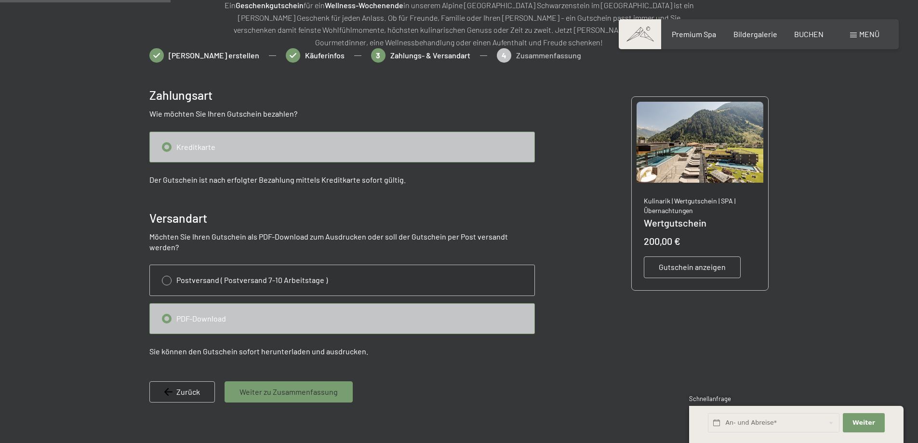
click at [291, 386] on span "Weiter zu Zusammenfassung" at bounding box center [288, 391] width 98 height 11
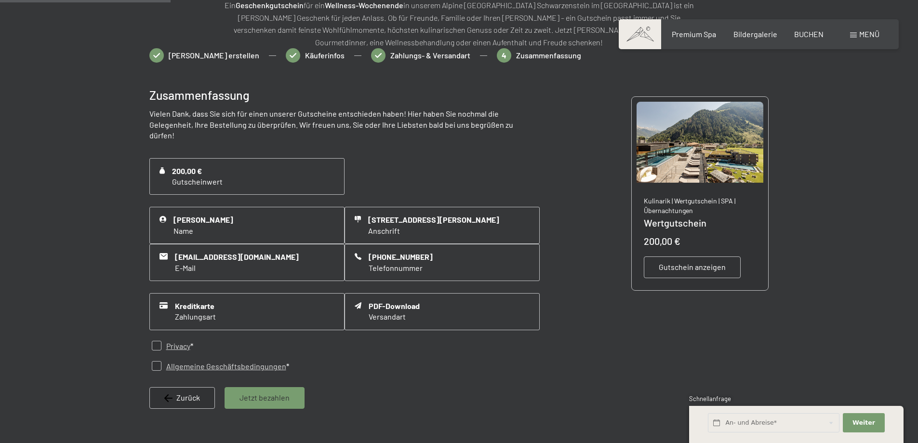
click at [99, 119] on div at bounding box center [459, 254] width 730 height 412
click at [97, 119] on div at bounding box center [459, 254] width 730 height 412
click at [98, 119] on div at bounding box center [459, 254] width 730 height 412
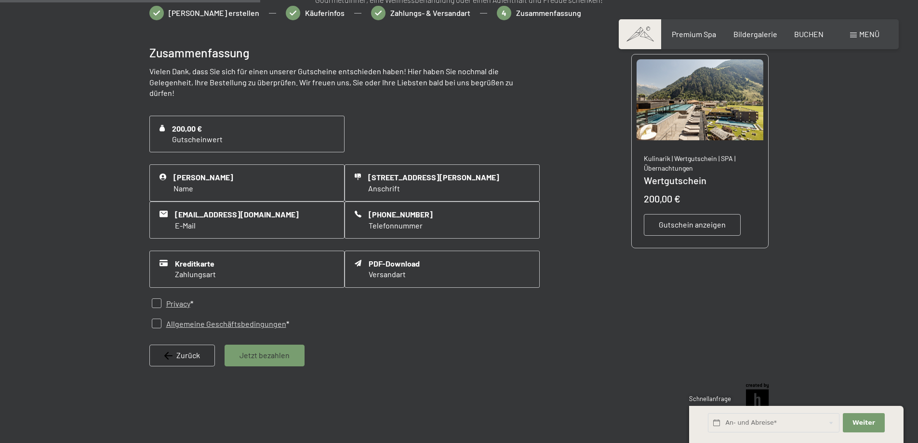
scroll to position [236, 0]
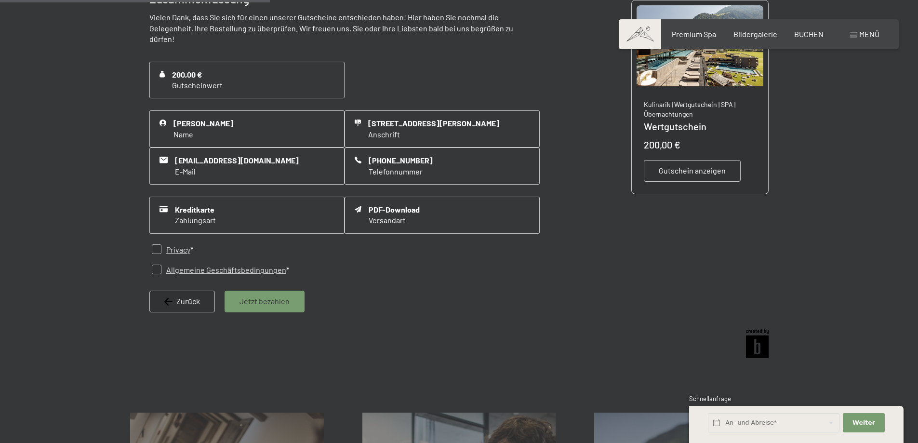
click at [155, 250] on input "checkbox" at bounding box center [157, 249] width 10 height 10
checkbox input "true"
click at [153, 266] on input "checkbox" at bounding box center [157, 269] width 10 height 10
checkbox input "true"
click at [263, 303] on span "Jetzt bezahlen" at bounding box center [264, 301] width 50 height 11
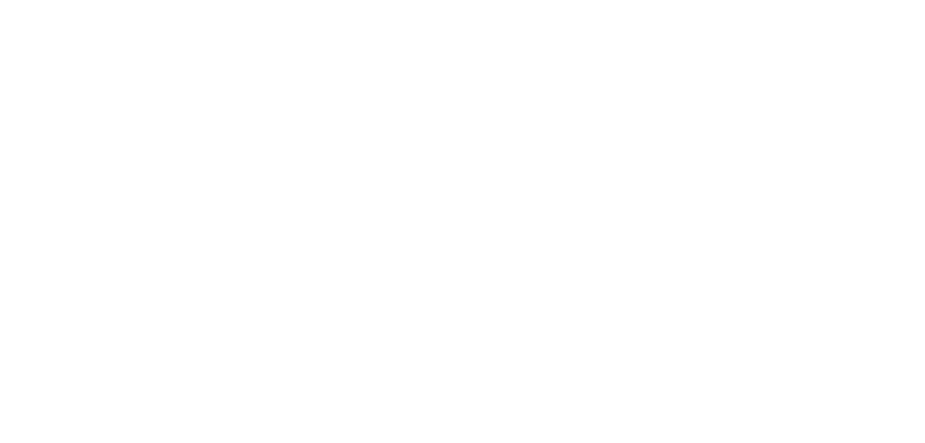
scroll to position [0, 0]
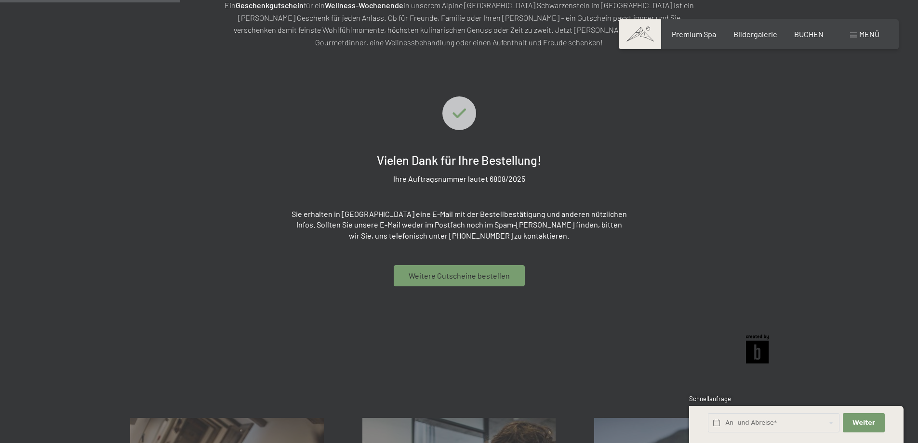
click at [758, 212] on div "Vielen Dank für Ihre Bestellung! Ihre Auftragsnummer lautet 6808/2025 Sie erhal…" at bounding box center [459, 191] width 620 height 190
click at [405, 179] on p "Ihre Auftragsnummer lautet 6808/2025" at bounding box center [459, 178] width 132 height 11
drag, startPoint x: 323, startPoint y: 216, endPoint x: 557, endPoint y: 234, distance: 235.3
click at [557, 234] on p "Sie erhalten in [GEOGRAPHIC_DATA] eine E-Mail mit der Bestellbestätigung und an…" at bounding box center [459, 225] width 337 height 32
click at [558, 234] on p "Sie erhalten in [GEOGRAPHIC_DATA] eine E-Mail mit der Bestellbestätigung und an…" at bounding box center [459, 225] width 337 height 32
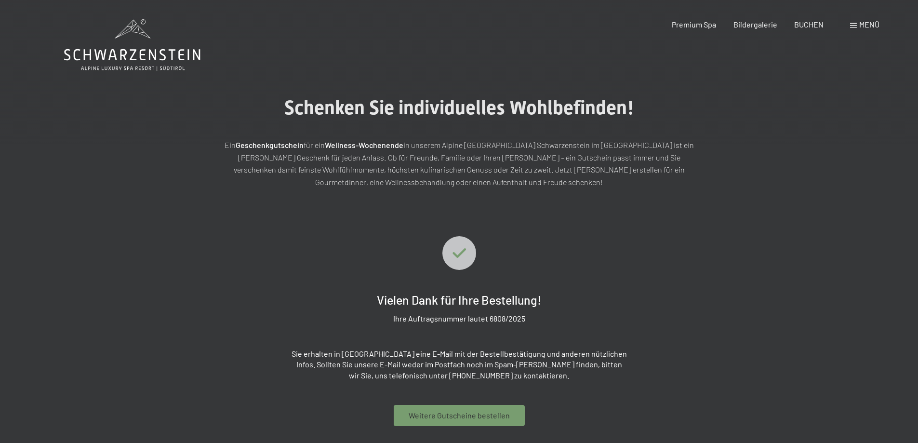
click at [341, 233] on div "Vielen Dank für Ihre Bestellung! Ihre Auftragsnummer lautet 6808/2025 Sie erhal…" at bounding box center [459, 348] width 620 height 321
